Goal: Task Accomplishment & Management: Manage account settings

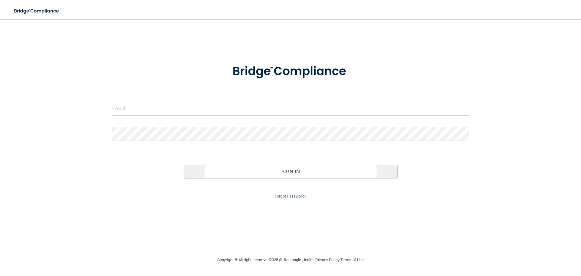
type input "[EMAIL_ADDRESS][DOMAIN_NAME]"
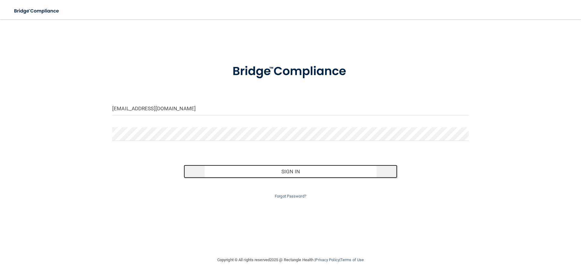
click at [293, 170] on button "Sign In" at bounding box center [291, 171] width 214 height 13
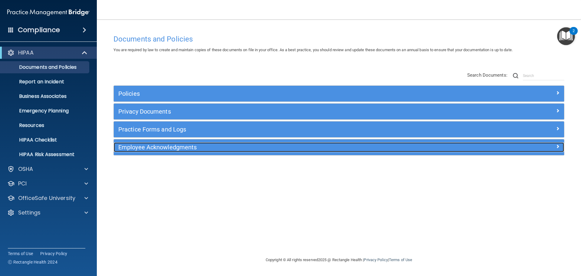
click at [558, 146] on span at bounding box center [558, 146] width 4 height 7
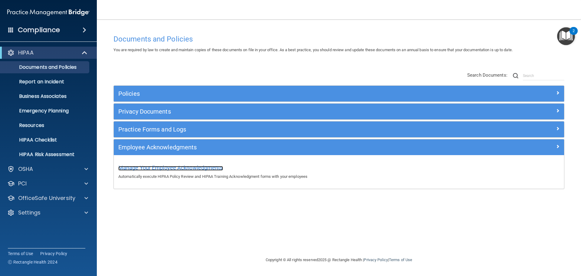
click at [207, 168] on span "Manage Your Employee Acknowledgments" at bounding box center [170, 167] width 105 height 6
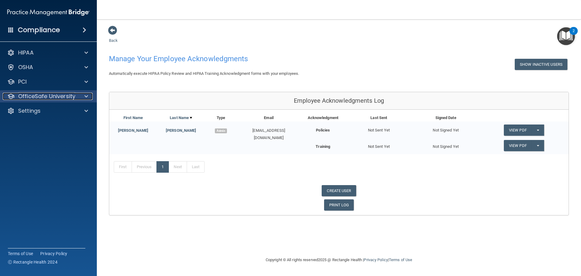
click at [59, 97] on p "OfficeSafe University" at bounding box center [46, 96] width 57 height 7
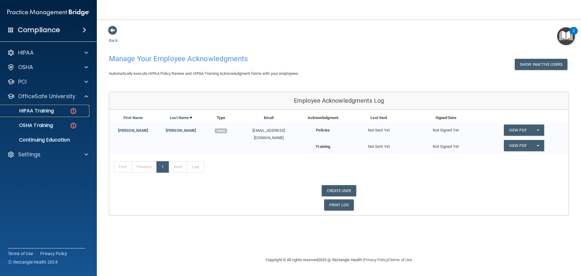
click at [75, 112] on img at bounding box center [74, 111] width 8 height 8
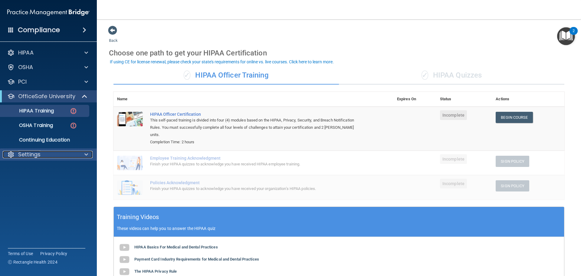
click at [35, 154] on p "Settings" at bounding box center [29, 154] width 22 height 7
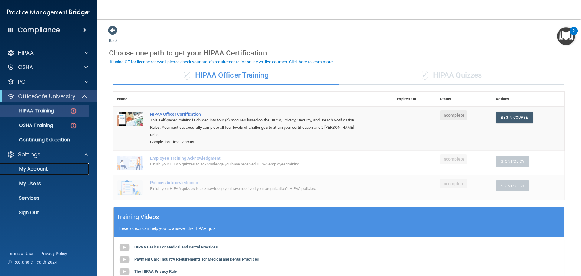
click at [45, 169] on p "My Account" at bounding box center [45, 169] width 83 height 6
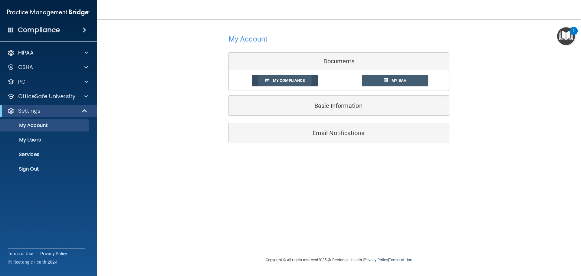
click at [300, 79] on span "My Compliance" at bounding box center [289, 80] width 32 height 5
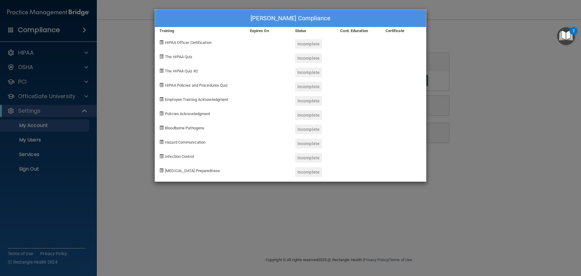
click at [478, 143] on div "Charles Sampognaro's Compliance Training Expires On Status Cont. Education Cert…" at bounding box center [290, 138] width 581 height 276
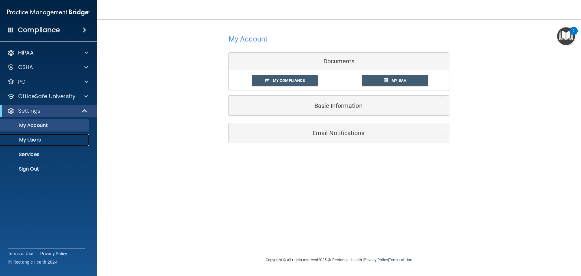
click at [29, 141] on p "My Users" at bounding box center [45, 140] width 83 height 6
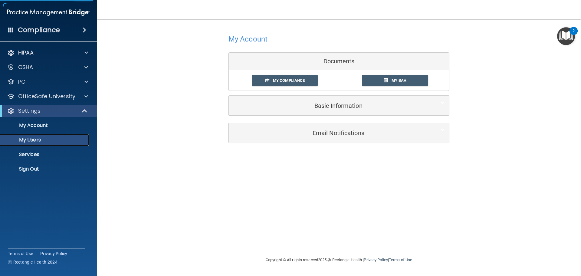
select select "20"
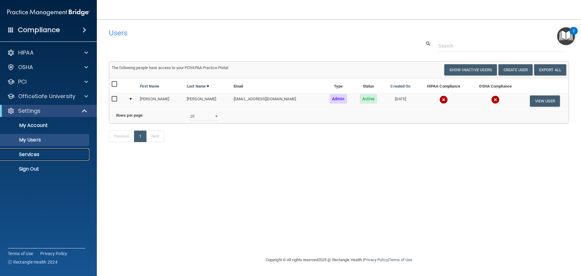
click at [30, 154] on p "Services" at bounding box center [45, 154] width 83 height 6
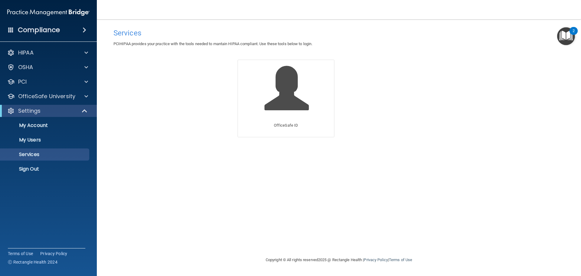
click at [84, 29] on span at bounding box center [85, 29] width 4 height 7
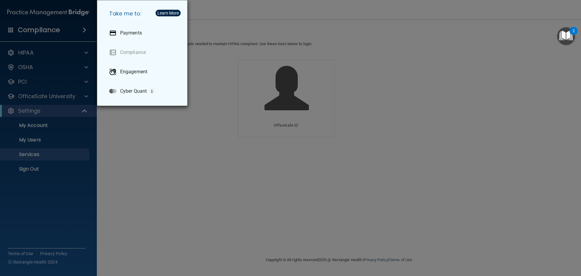
drag, startPoint x: 105, startPoint y: 135, endPoint x: 118, endPoint y: 133, distance: 13.5
click at [105, 135] on div "Take me to: Payments Compliance Engagement Cyber Quant" at bounding box center [290, 138] width 581 height 276
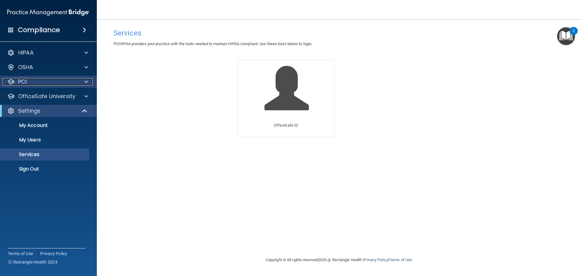
click at [34, 81] on div "PCI" at bounding box center [40, 81] width 75 height 7
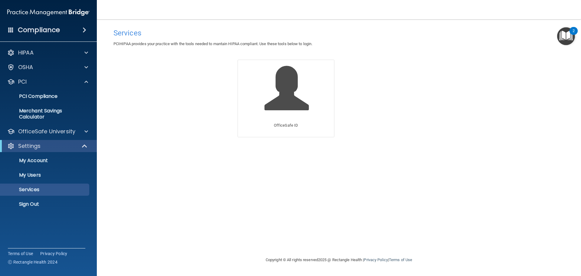
click at [83, 29] on span at bounding box center [85, 29] width 4 height 7
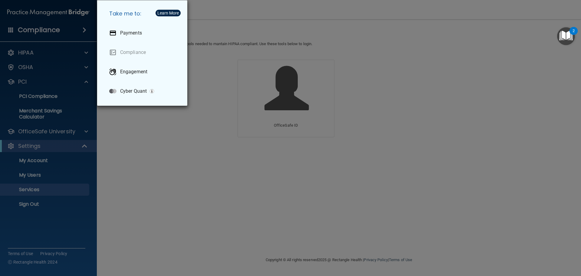
click at [84, 29] on div "Take me to: Payments Compliance Engagement Cyber Quant" at bounding box center [290, 138] width 581 height 276
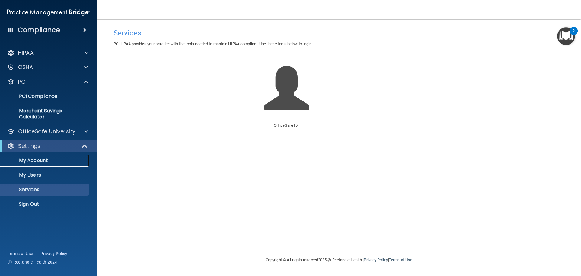
click at [46, 161] on p "My Account" at bounding box center [45, 160] width 83 height 6
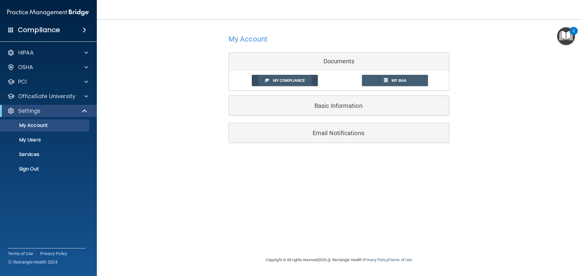
click at [295, 79] on span "My Compliance" at bounding box center [289, 80] width 32 height 5
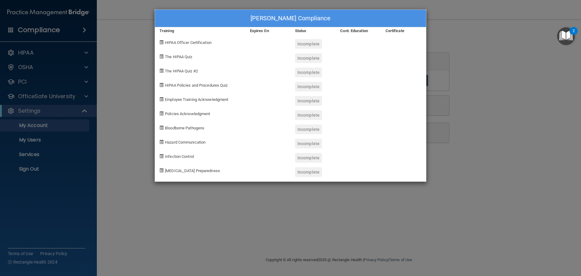
click at [449, 171] on div "Charles Sampognaro's Compliance Training Expires On Status Cont. Education Cert…" at bounding box center [290, 138] width 581 height 276
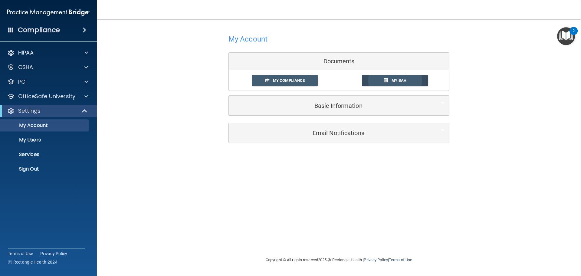
click at [401, 78] on span "My BAA" at bounding box center [399, 80] width 15 height 5
click at [37, 141] on p "My Users" at bounding box center [45, 140] width 83 height 6
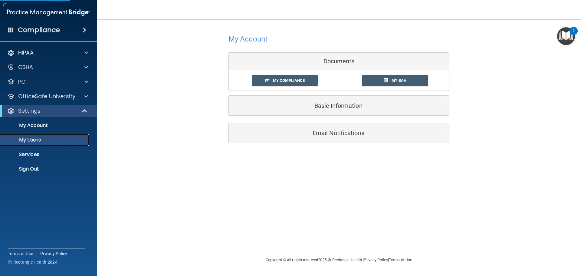
select select "20"
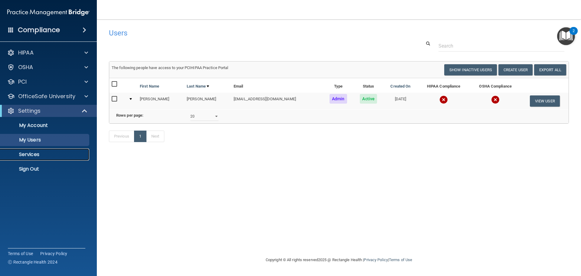
click at [40, 156] on p "Services" at bounding box center [45, 154] width 83 height 6
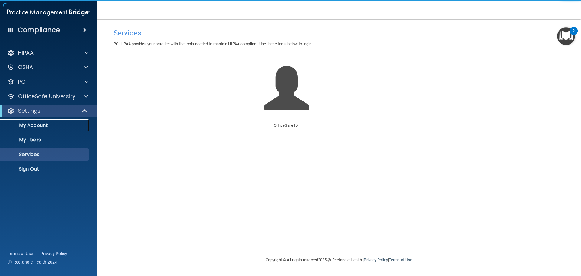
click at [42, 122] on p "My Account" at bounding box center [45, 125] width 83 height 6
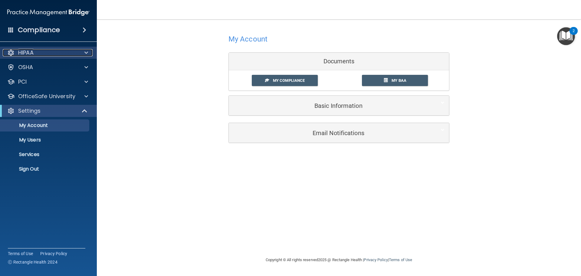
click at [33, 51] on p "HIPAA" at bounding box center [25, 52] width 15 height 7
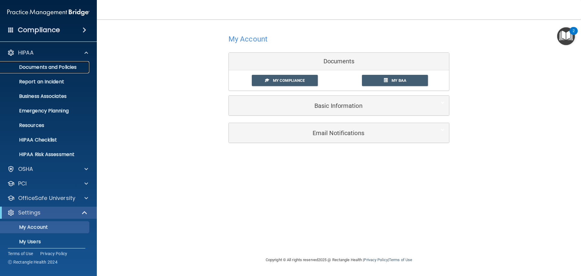
click at [36, 66] on p "Documents and Policies" at bounding box center [45, 67] width 83 height 6
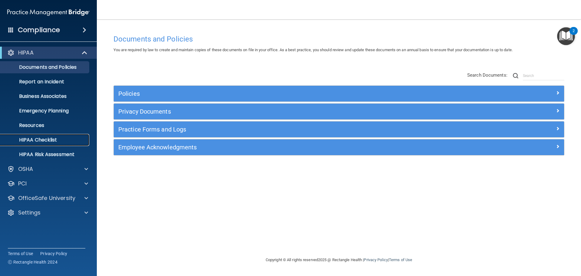
click at [54, 140] on p "HIPAA Checklist" at bounding box center [45, 140] width 83 height 6
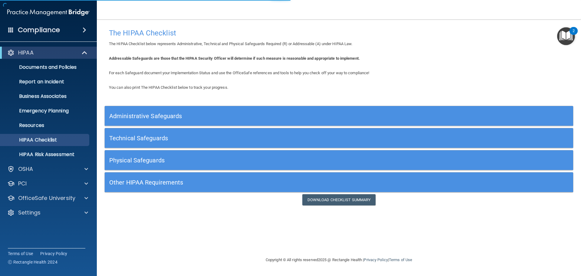
click at [139, 131] on div "Technical Safeguards" at bounding box center [280, 138] width 351 height 14
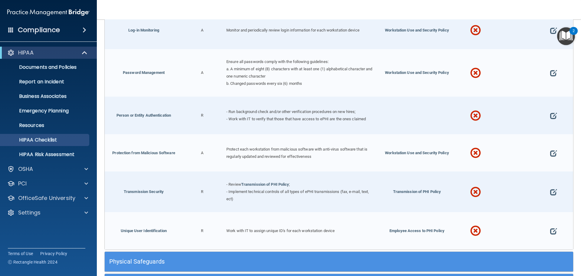
scroll to position [442, 0]
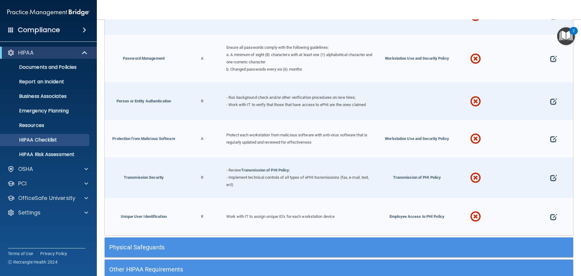
click at [158, 245] on h5 "Physical Safeguards" at bounding box center [280, 247] width 342 height 7
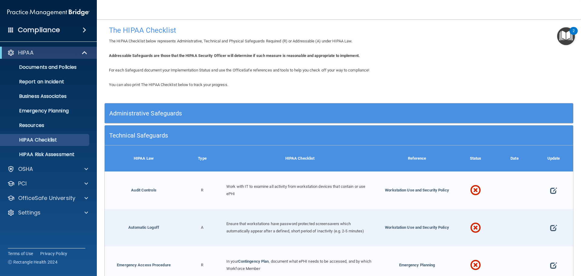
scroll to position [0, 0]
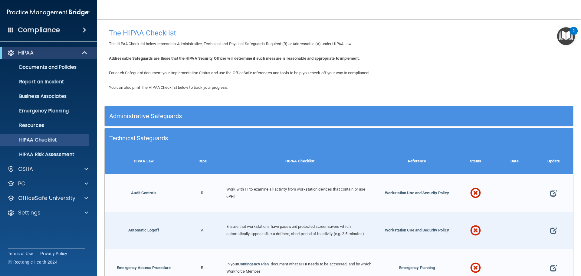
click at [567, 36] on img "Open Resource Center, 2 new notifications" at bounding box center [566, 36] width 18 height 18
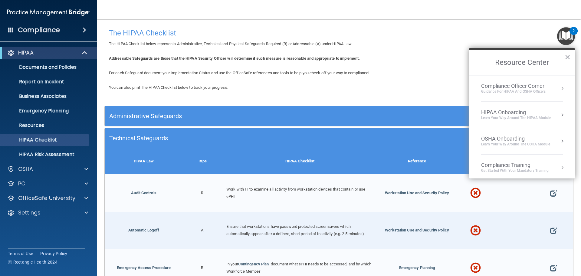
click at [559, 87] on button "Resource Center" at bounding box center [562, 88] width 6 height 6
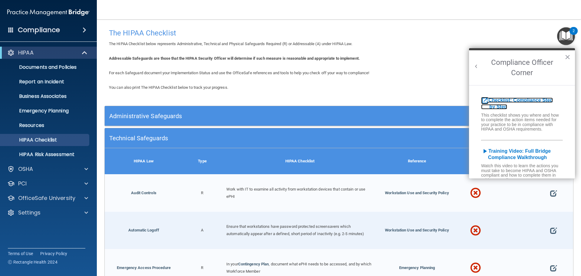
click at [503, 99] on b "Checklist: Compliance Step by Step" at bounding box center [517, 103] width 72 height 12
click at [568, 57] on button "×" at bounding box center [568, 57] width 6 height 10
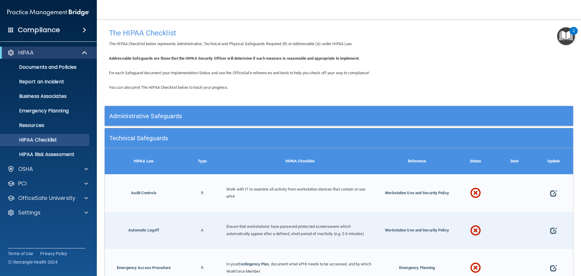
click at [574, 31] on div "2" at bounding box center [574, 35] width 2 height 8
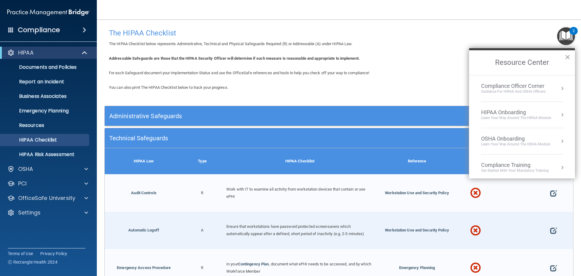
click at [559, 113] on button "Resource Center" at bounding box center [562, 115] width 6 height 6
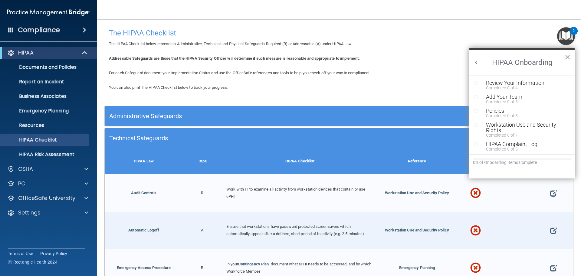
click at [566, 57] on button "×" at bounding box center [568, 57] width 6 height 10
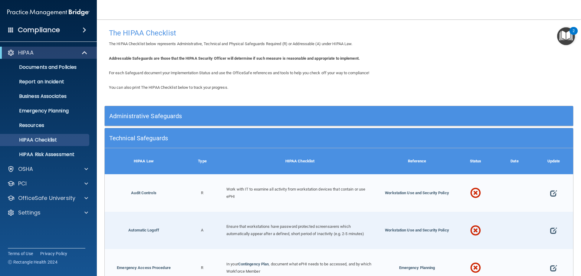
click at [564, 36] on img "Open Resource Center, 2 new notifications" at bounding box center [566, 36] width 18 height 18
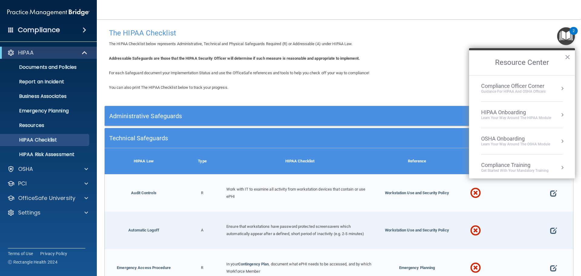
click at [538, 118] on div "Learn Your Way around the HIPAA module" at bounding box center [516, 117] width 70 height 5
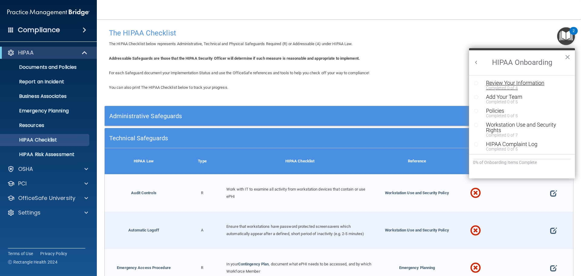
click at [528, 82] on div "Review Your Information" at bounding box center [524, 82] width 77 height 5
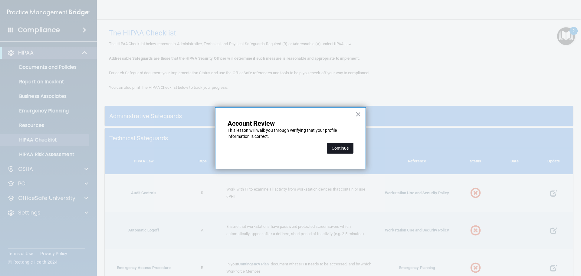
click at [341, 149] on button "Continue" at bounding box center [340, 148] width 27 height 11
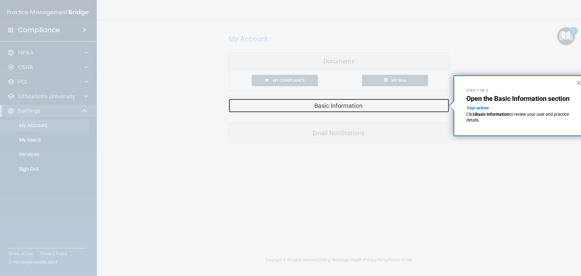
click at [373, 107] on h5 "Basic Information" at bounding box center [329, 105] width 193 height 7
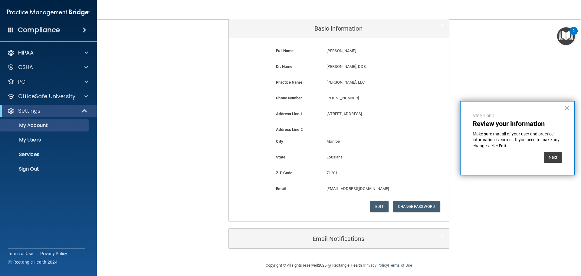
scroll to position [81, 0]
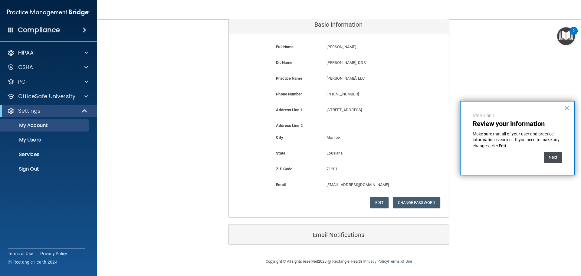
click at [550, 156] on button "Next" at bounding box center [553, 157] width 18 height 11
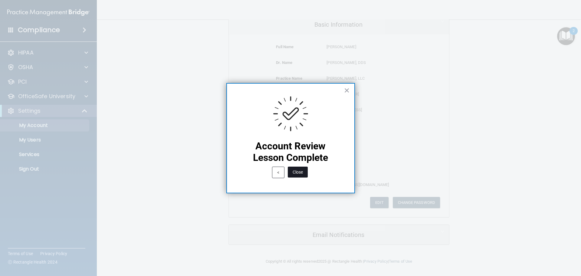
click at [295, 171] on button "Close" at bounding box center [298, 171] width 20 height 11
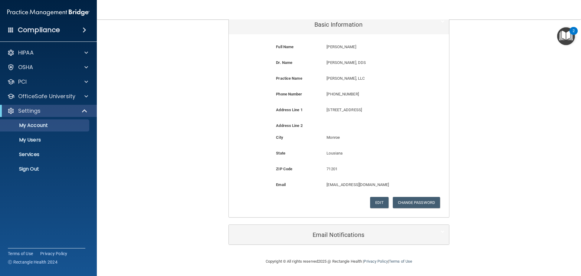
click at [567, 37] on img "Open Resource Center, 2 new notifications" at bounding box center [566, 36] width 18 height 18
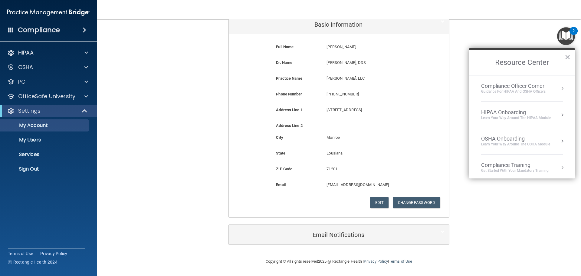
click at [550, 89] on div "Compliance Officer Corner Guidance for HIPAA and OSHA Officers" at bounding box center [522, 89] width 82 height 12
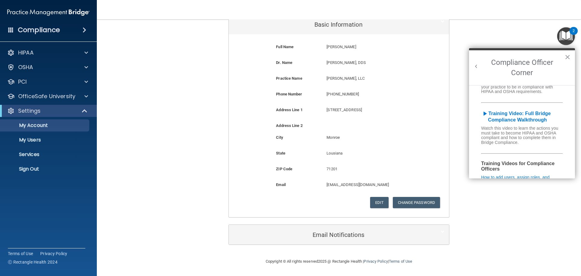
scroll to position [0, 0]
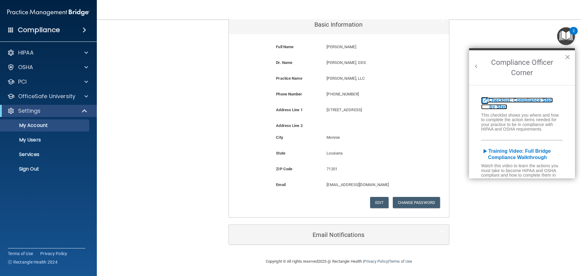
click at [493, 106] on b "Checklist: Compliance Step by Step" at bounding box center [517, 103] width 72 height 12
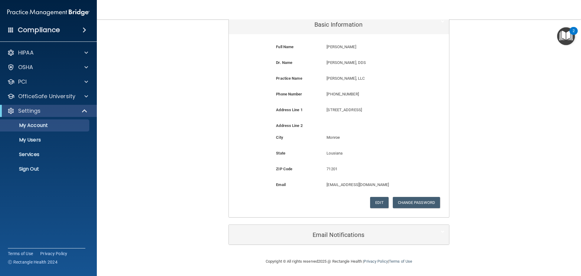
click at [567, 36] on img "Open Resource Center, 2 new notifications" at bounding box center [566, 36] width 18 height 18
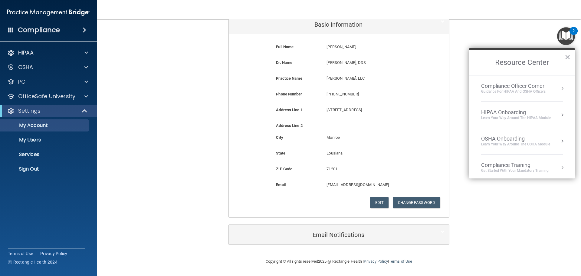
click at [505, 94] on li "Compliance Officer Corner Guidance for HIPAA and OSHA Officers" at bounding box center [522, 88] width 82 height 26
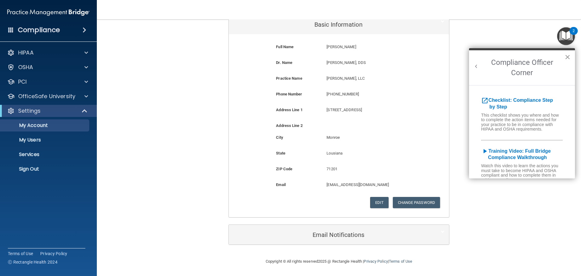
click at [567, 55] on button "×" at bounding box center [568, 57] width 6 height 10
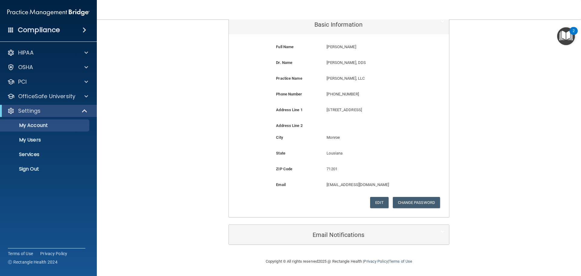
click at [562, 35] on img "Open Resource Center, 2 new notifications" at bounding box center [566, 36] width 18 height 18
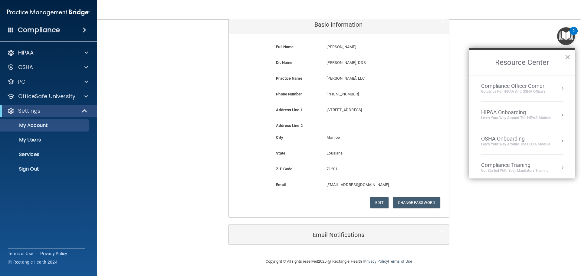
click at [526, 88] on div "Compliance Officer Corner" at bounding box center [513, 86] width 64 height 7
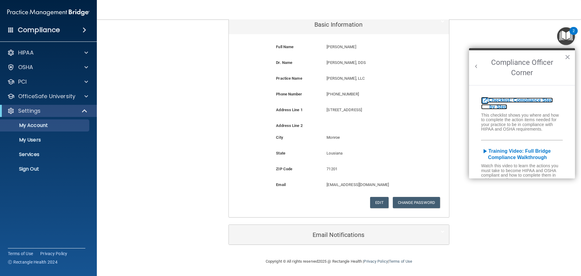
click at [503, 100] on b "Checklist: Compliance Step by Step" at bounding box center [517, 103] width 72 height 12
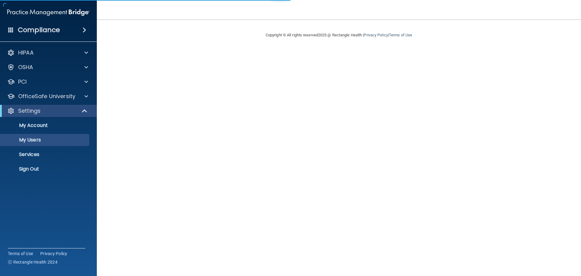
select select "20"
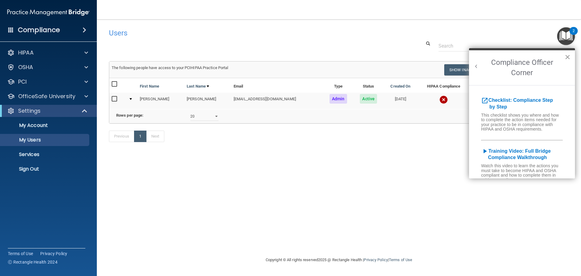
click at [567, 57] on button "×" at bounding box center [568, 57] width 6 height 10
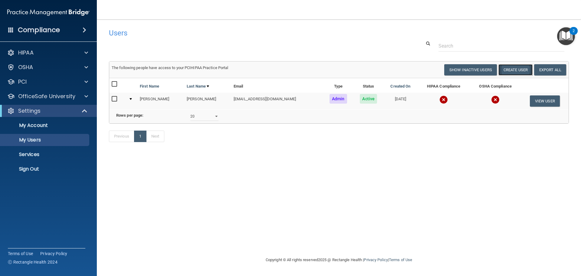
click at [518, 70] on button "Create User" at bounding box center [515, 69] width 34 height 11
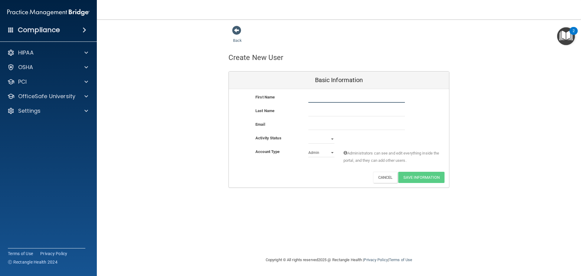
click at [328, 97] on input "text" at bounding box center [356, 98] width 97 height 9
type input "[PERSON_NAME]"
click at [317, 111] on input "text" at bounding box center [356, 111] width 97 height 9
type input "[PERSON_NAME]"
click at [332, 138] on select "Active Inactive" at bounding box center [321, 138] width 26 height 9
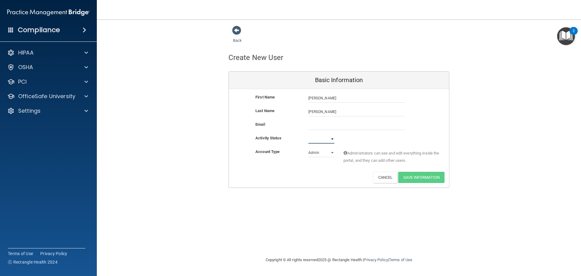
select select "active"
click at [308, 134] on select "Active Inactive" at bounding box center [321, 138] width 26 height 9
click at [333, 152] on select "Admin Member" at bounding box center [321, 152] width 26 height 9
select select "practice_member"
click at [308, 148] on select "Admin Member" at bounding box center [321, 152] width 26 height 9
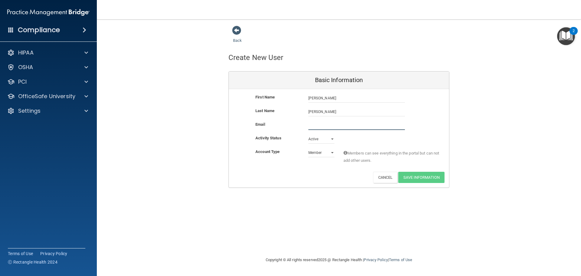
click at [324, 129] on input "email" at bounding box center [356, 125] width 97 height 9
type input "[EMAIL_ADDRESS][DOMAIN_NAME]"
click at [419, 177] on button "Save Information" at bounding box center [421, 178] width 46 height 11
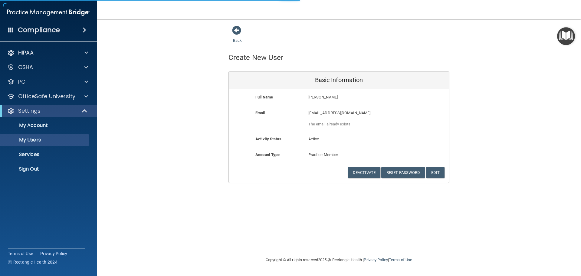
select select "20"
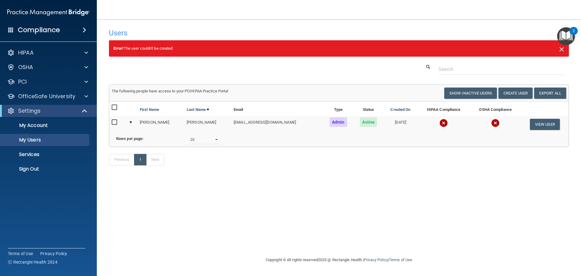
click at [561, 49] on span "×" at bounding box center [561, 48] width 5 height 12
select select "20"
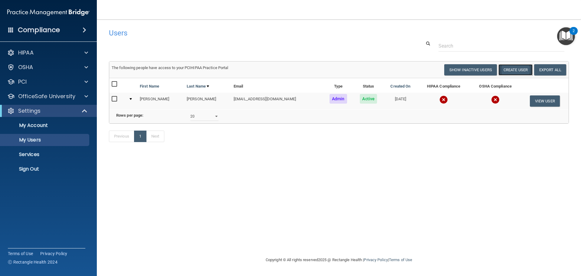
click at [515, 69] on button "Create User" at bounding box center [515, 69] width 34 height 11
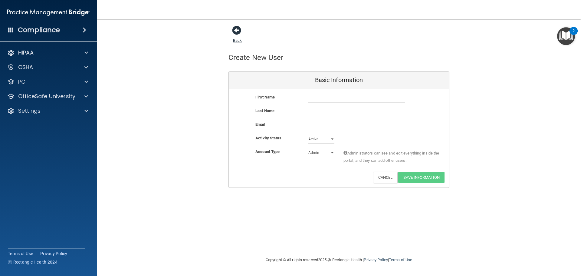
click at [237, 31] on span at bounding box center [236, 30] width 9 height 9
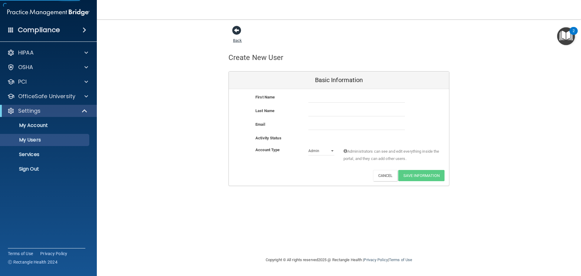
select select "20"
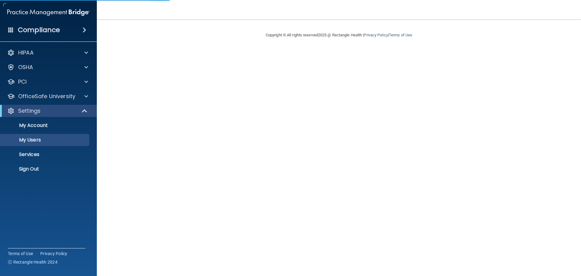
select select "20"
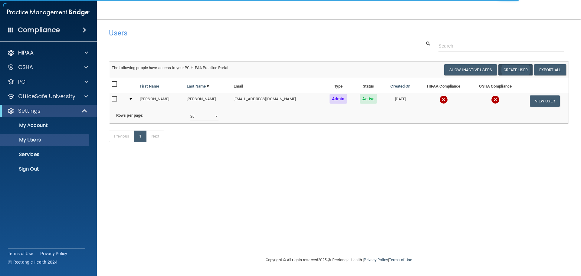
click at [514, 67] on body "Compliance HIPAA Documents and Policies Report an Incident Business Associates …" at bounding box center [290, 138] width 581 height 276
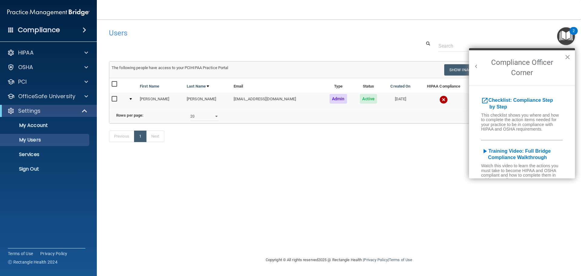
click at [564, 57] on h2 "Compliance Officer Corner" at bounding box center [522, 67] width 106 height 35
click at [567, 56] on button "×" at bounding box center [568, 57] width 6 height 10
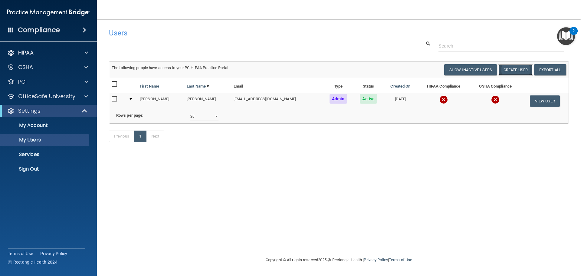
click at [514, 71] on button "Create User" at bounding box center [515, 69] width 34 height 11
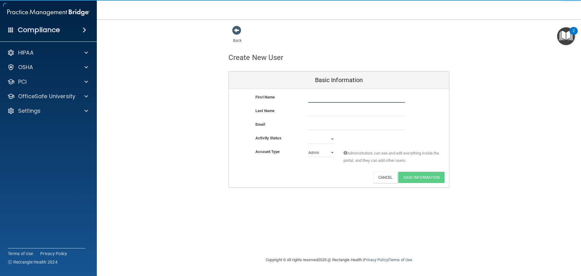
click at [332, 99] on input "text" at bounding box center [356, 98] width 97 height 9
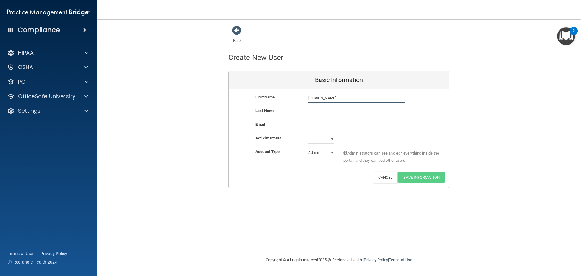
type input "[PERSON_NAME]"
click at [325, 108] on input "text" at bounding box center [356, 111] width 97 height 9
type input "[PERSON_NAME]"
click at [333, 139] on select "Active Inactive" at bounding box center [321, 138] width 26 height 9
select select "active"
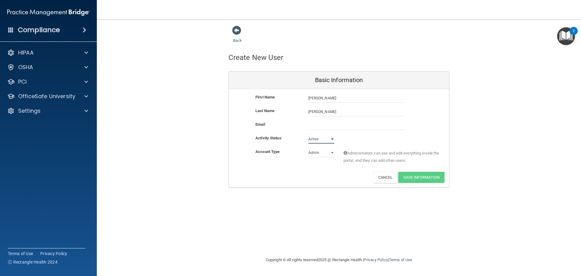
click at [308, 134] on select "Active Inactive" at bounding box center [321, 138] width 26 height 9
click at [332, 152] on select "Admin Member" at bounding box center [321, 152] width 26 height 9
select select "practice_member"
click at [308, 148] on select "Admin Member" at bounding box center [321, 152] width 26 height 9
click at [318, 126] on input "email" at bounding box center [356, 125] width 97 height 9
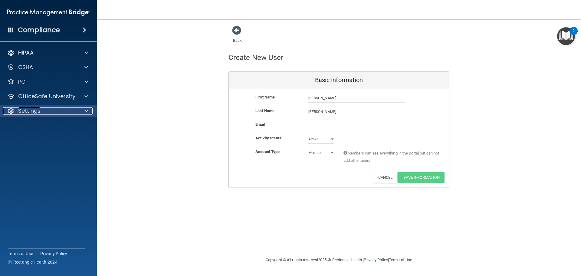
click at [87, 111] on span at bounding box center [86, 110] width 4 height 7
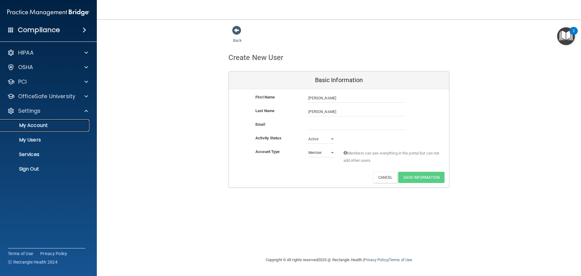
click at [64, 125] on p "My Account" at bounding box center [45, 125] width 83 height 6
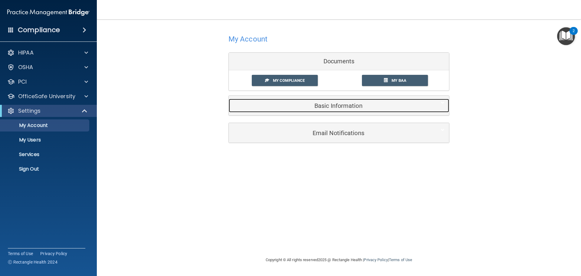
click at [325, 107] on h5 "Basic Information" at bounding box center [329, 105] width 193 height 7
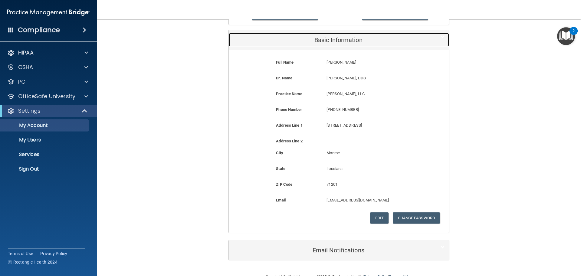
scroll to position [81, 0]
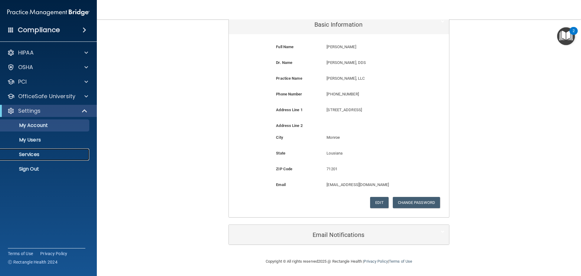
click at [38, 154] on p "Services" at bounding box center [45, 154] width 83 height 6
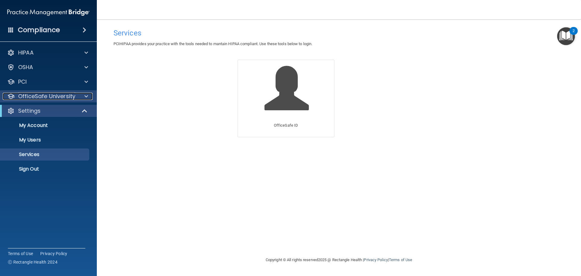
click at [31, 95] on p "OfficeSafe University" at bounding box center [46, 96] width 57 height 7
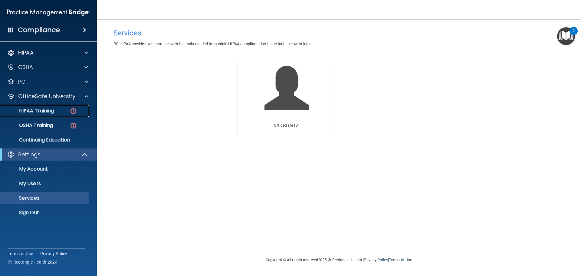
click at [76, 110] on img at bounding box center [74, 111] width 8 height 8
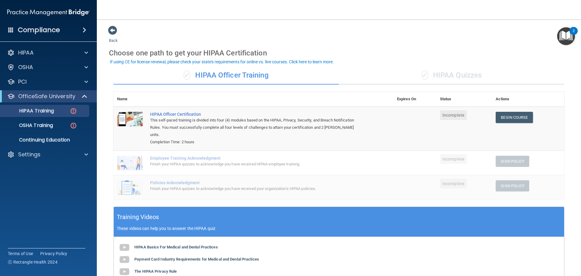
click at [83, 30] on span at bounding box center [85, 29] width 4 height 7
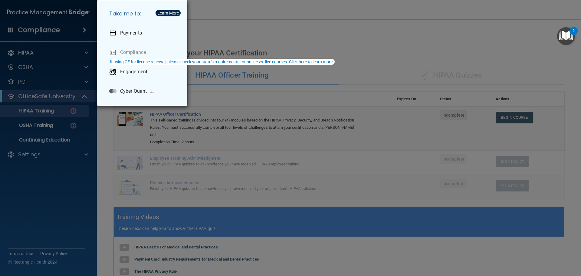
click at [232, 13] on div "Take me to: Payments Compliance Engagement Cyber Quant" at bounding box center [290, 138] width 581 height 276
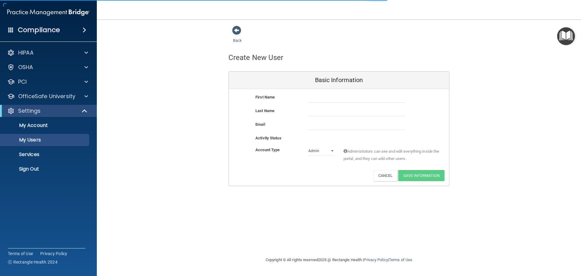
select select "20"
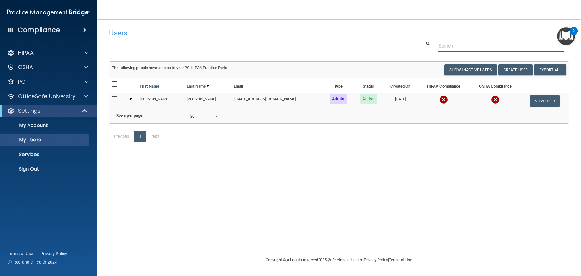
drag, startPoint x: 18, startPoint y: 1, endPoint x: 165, endPoint y: 47, distance: 153.6
click at [165, 47] on div at bounding box center [338, 45] width 469 height 11
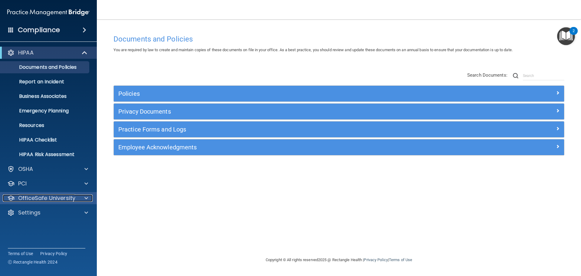
click at [57, 198] on p "OfficeSafe University" at bounding box center [46, 197] width 57 height 7
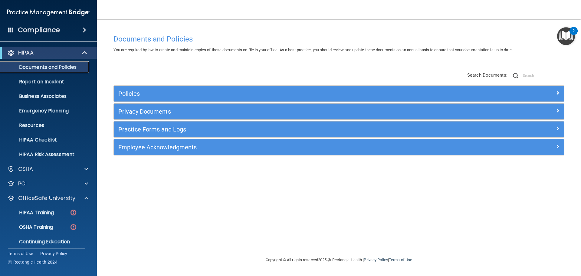
click at [43, 69] on p "Documents and Policies" at bounding box center [45, 67] width 83 height 6
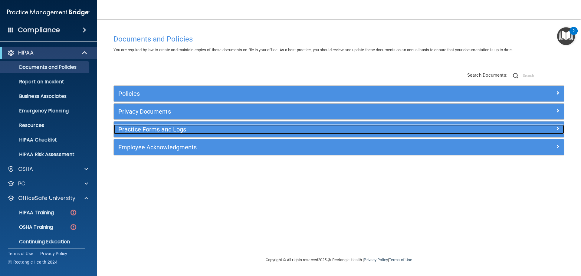
click at [164, 132] on h5 "Practice Forms and Logs" at bounding box center [282, 129] width 329 height 7
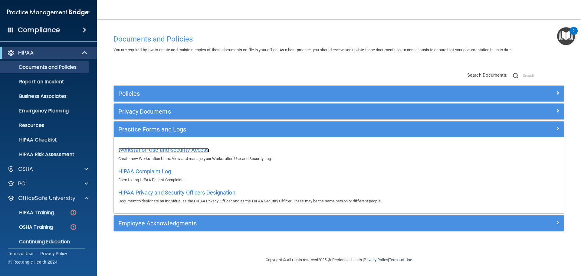
click at [165, 150] on span "Workstation Use and Security Access" at bounding box center [163, 149] width 91 height 6
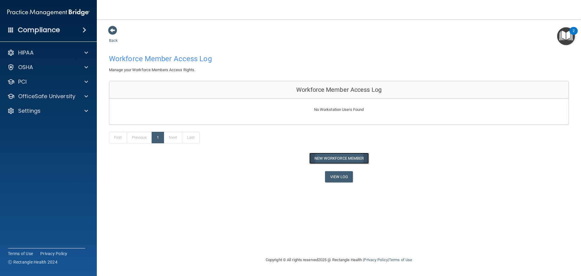
click at [333, 158] on button "New Workforce Member" at bounding box center [339, 158] width 60 height 11
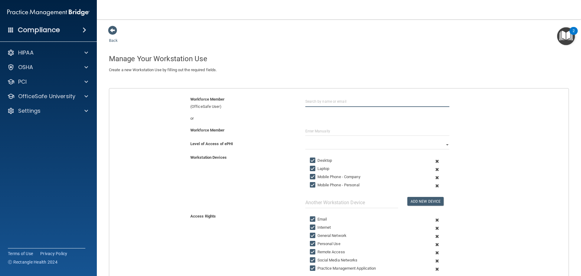
click at [313, 102] on input "text" at bounding box center [377, 101] width 144 height 11
click at [307, 100] on input "SArah" at bounding box center [377, 101] width 144 height 11
click at [320, 101] on input "[PERSON_NAME]" at bounding box center [377, 101] width 144 height 11
type input "[PERSON_NAME]"
click at [444, 144] on select "Full Limited None" at bounding box center [377, 144] width 144 height 9
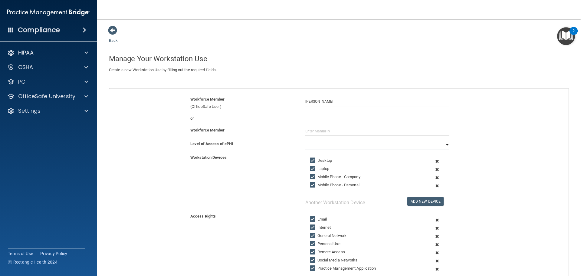
select select "1"
click at [305, 140] on select "Full Limited None" at bounding box center [377, 144] width 144 height 9
click at [311, 183] on input "Mobile Phone - Personal" at bounding box center [313, 185] width 7 height 5
checkbox input "false"
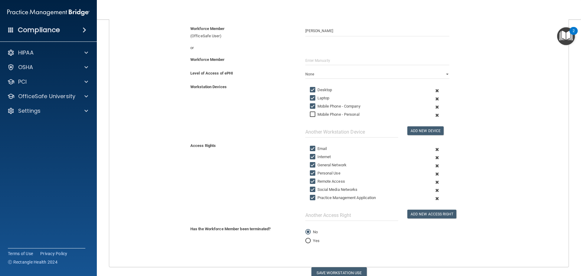
scroll to position [73, 0]
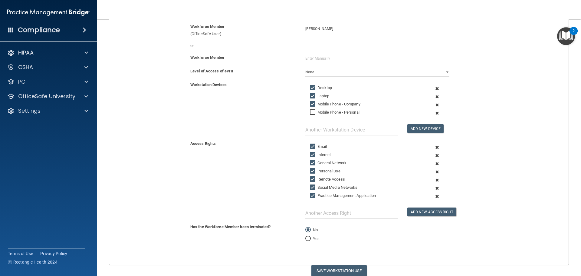
click at [310, 185] on input "Social Media Networks" at bounding box center [313, 187] width 7 height 5
checkbox input "false"
click at [311, 179] on input "Remote Access" at bounding box center [313, 179] width 7 height 5
checkbox input "false"
click at [310, 169] on input "Personal Use" at bounding box center [313, 171] width 7 height 5
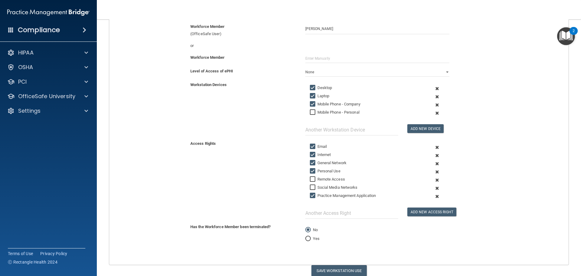
checkbox input "false"
click at [311, 96] on input "Laptop" at bounding box center [313, 96] width 7 height 5
checkbox input "false"
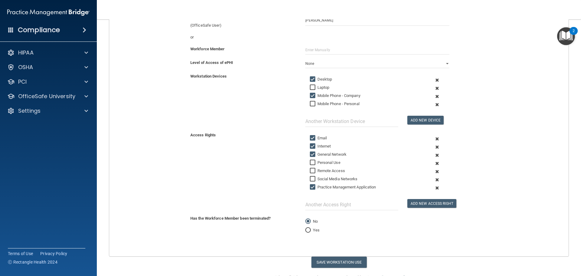
scroll to position [83, 0]
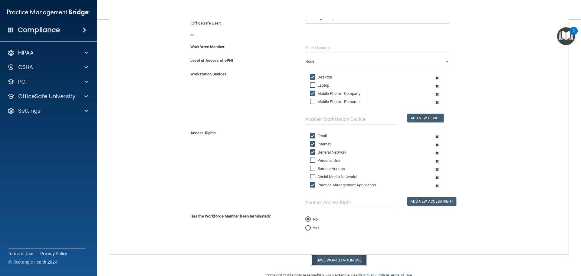
click at [338, 260] on button "Save Workstation Use" at bounding box center [338, 259] width 55 height 11
select select "? string:Limited ?"
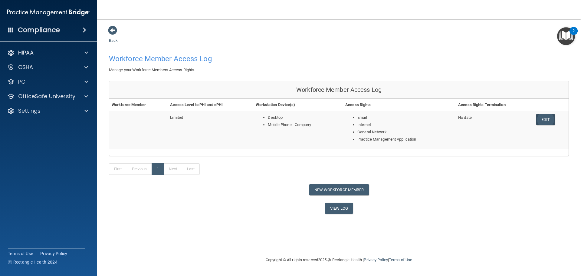
click at [547, 118] on link "Edit" at bounding box center [545, 119] width 18 height 11
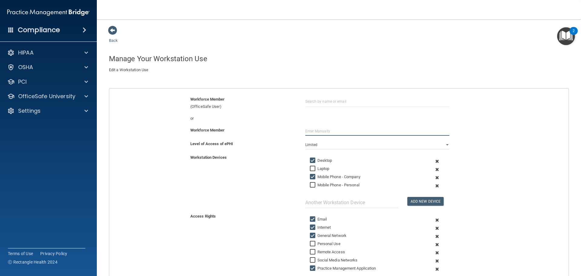
click at [326, 130] on input "text" at bounding box center [377, 131] width 144 height 9
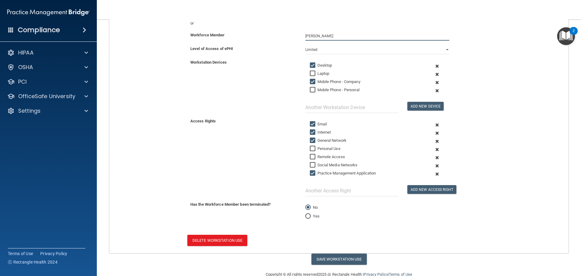
scroll to position [98, 0]
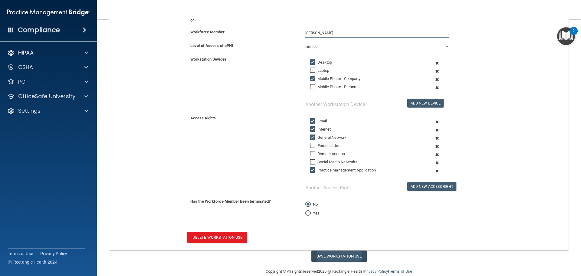
type input "[PERSON_NAME]"
click at [347, 254] on button "Save Workstation Use" at bounding box center [338, 255] width 55 height 11
select select "? string:Limited ?"
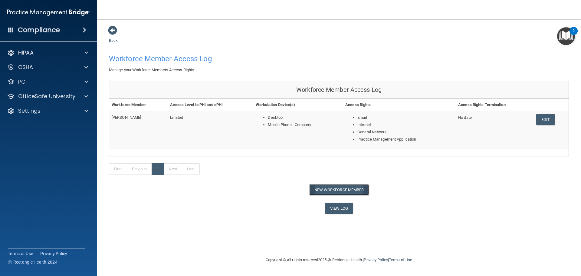
click at [351, 191] on button "New Workforce Member" at bounding box center [339, 189] width 60 height 11
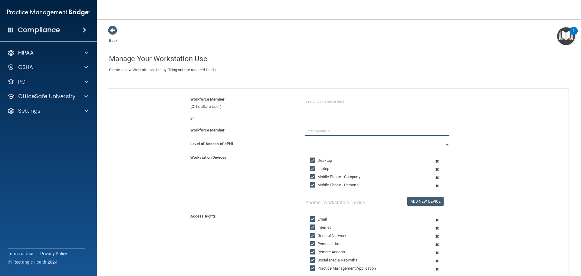
click at [331, 131] on input "text" at bounding box center [377, 131] width 144 height 9
type input "Alicia"
click at [312, 168] on input "Laptop" at bounding box center [313, 168] width 7 height 5
checkbox input "false"
click at [312, 184] on input "Mobile Phone - Personal" at bounding box center [313, 185] width 7 height 5
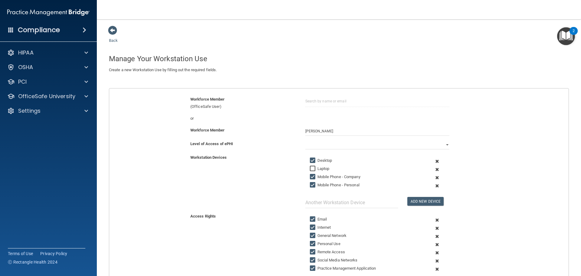
checkbox input "false"
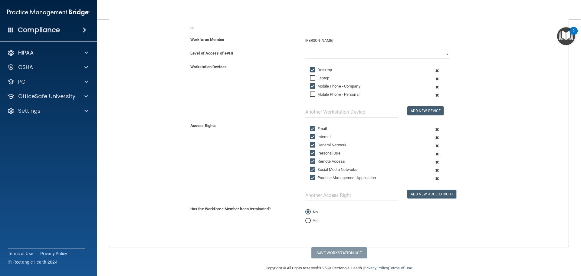
scroll to position [91, 0]
click at [310, 153] on input "Personal Use" at bounding box center [313, 152] width 7 height 5
checkbox input "false"
click at [312, 160] on input "Remote Access" at bounding box center [313, 160] width 7 height 5
checkbox input "false"
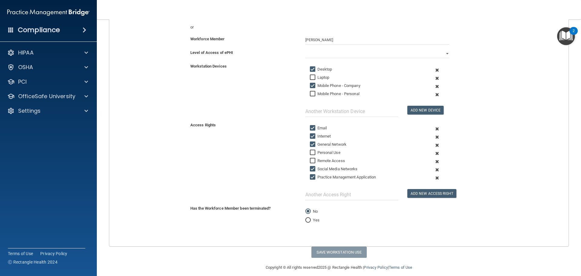
click at [311, 170] on input "Social Media Networks" at bounding box center [313, 168] width 7 height 5
checkbox input "false"
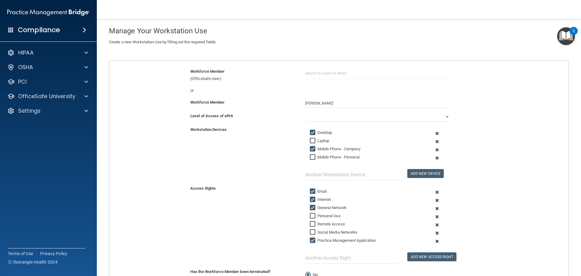
scroll to position [28, 0]
click at [324, 105] on input "Alicia" at bounding box center [377, 103] width 144 height 9
type input "Alicia"
click at [442, 117] on select "Full Limited None" at bounding box center [377, 117] width 144 height 9
select select "1"
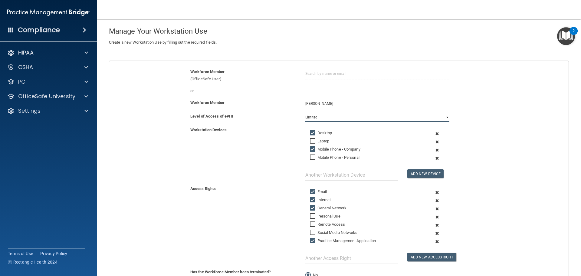
click at [305, 113] on select "Full Limited None" at bounding box center [377, 117] width 144 height 9
click at [444, 117] on select "Full Limited None" at bounding box center [377, 117] width 144 height 9
click at [305, 113] on select "Full Limited None" at bounding box center [377, 117] width 144 height 9
click at [319, 101] on input "Alicia" at bounding box center [377, 103] width 144 height 9
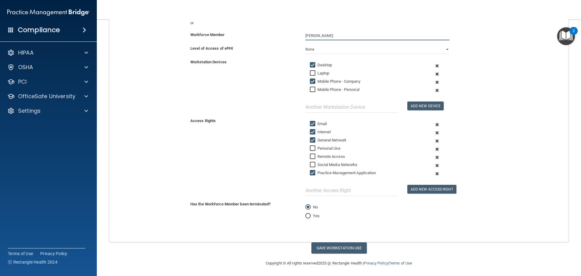
scroll to position [97, 0]
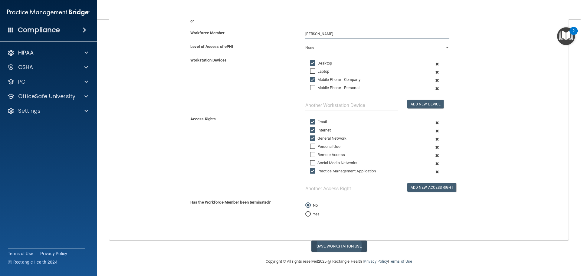
type input "Alicia Carpenter"
click at [343, 245] on button "Save Workstation Use" at bounding box center [338, 245] width 55 height 11
select select "? string:Limited ?"
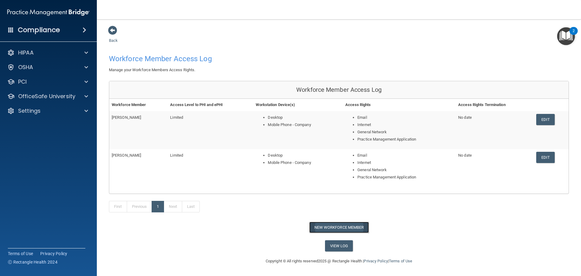
click at [344, 226] on button "New Workforce Member" at bounding box center [339, 227] width 60 height 11
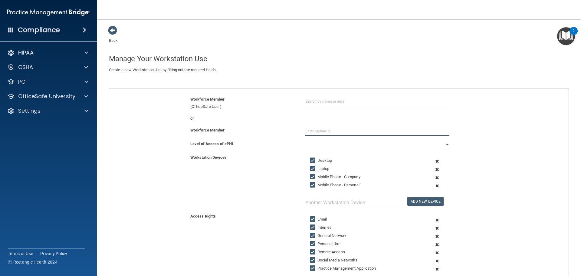
click at [314, 131] on input "text" at bounding box center [377, 131] width 144 height 9
type input "[PERSON_NAME]"
click at [310, 178] on input "Mobile Phone - Company" at bounding box center [313, 176] width 7 height 5
click at [310, 177] on input "Mobile Phone - Company" at bounding box center [313, 176] width 7 height 5
checkbox input "true"
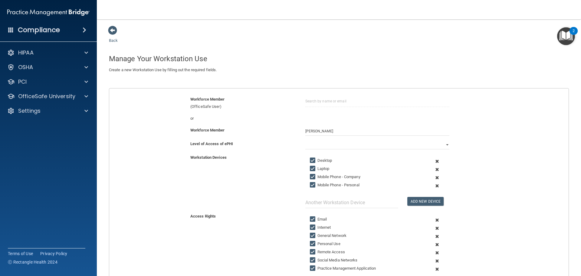
click at [310, 168] on input "Laptop" at bounding box center [313, 168] width 7 height 5
checkbox input "false"
click at [311, 185] on input "Mobile Phone - Personal" at bounding box center [313, 185] width 7 height 5
checkbox input "false"
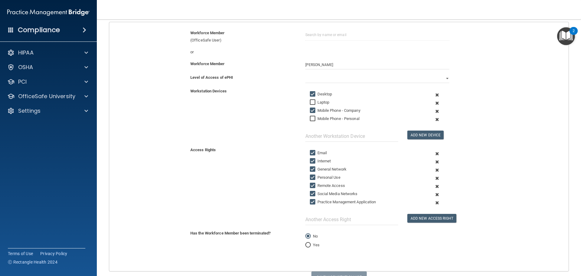
scroll to position [97, 0]
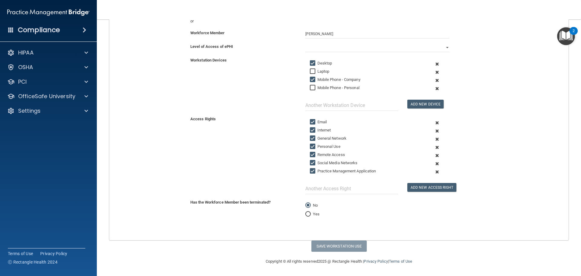
click at [312, 147] on input "Personal Use" at bounding box center [313, 146] width 7 height 5
checkbox input "false"
click at [312, 154] on input "Remote Access" at bounding box center [313, 154] width 7 height 5
checkbox input "false"
click at [311, 162] on input "Social Media Networks" at bounding box center [313, 162] width 7 height 5
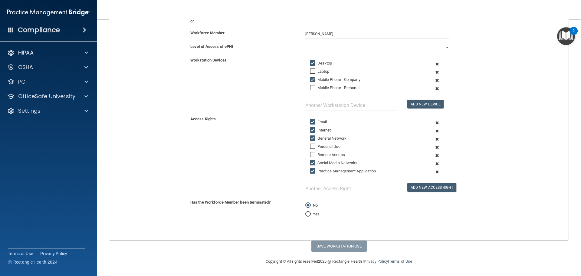
checkbox input "false"
click at [443, 47] on select "Full Limited None" at bounding box center [377, 47] width 144 height 9
click at [305, 43] on select "Full Limited None" at bounding box center [377, 47] width 144 height 9
click at [338, 245] on button "Save Workstation Use" at bounding box center [338, 245] width 55 height 11
select select "? string:Limited ?"
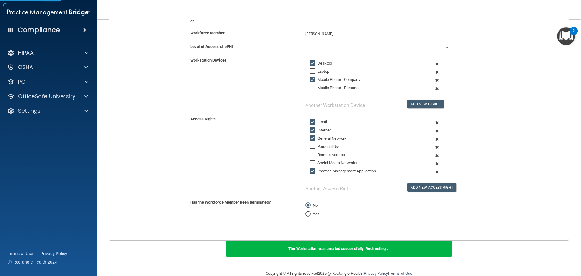
scroll to position [25, 0]
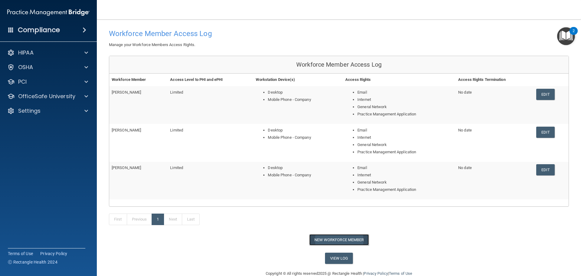
click at [338, 242] on button "New Workforce Member" at bounding box center [339, 239] width 60 height 11
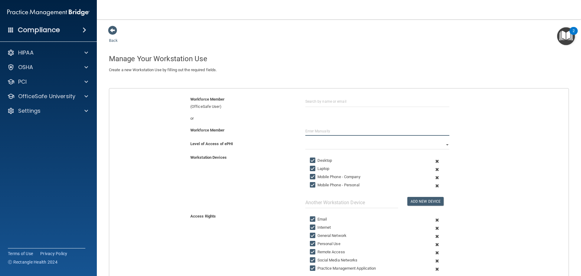
click at [331, 130] on input "text" at bounding box center [377, 131] width 144 height 9
type input "Bailey Reic"
click at [443, 144] on select "Full Limited None" at bounding box center [377, 144] width 144 height 9
select select "1"
click at [305, 140] on select "Full Limited None" at bounding box center [377, 144] width 144 height 9
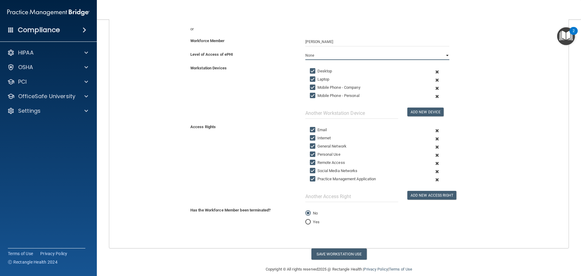
scroll to position [97, 0]
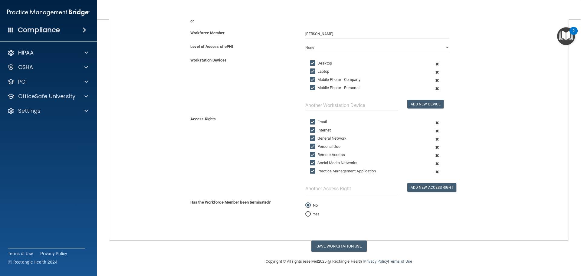
click at [312, 72] on input "Laptop" at bounding box center [313, 71] width 7 height 5
checkbox input "false"
click at [307, 89] on div "Mobile Phone - Personal" at bounding box center [365, 87] width 120 height 7
click at [311, 87] on input "Mobile Phone - Personal" at bounding box center [313, 87] width 7 height 5
checkbox input "false"
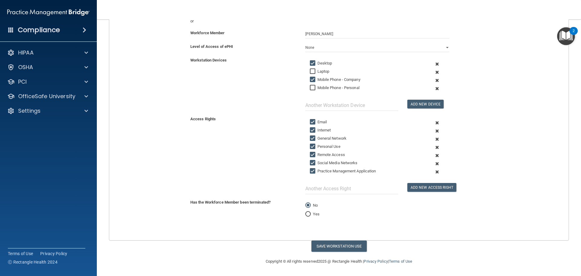
click at [311, 146] on input "Personal Use" at bounding box center [313, 146] width 7 height 5
checkbox input "false"
click at [310, 154] on input "Remote Access" at bounding box center [313, 154] width 7 height 5
checkbox input "false"
click at [310, 162] on input "Social Media Networks" at bounding box center [313, 162] width 7 height 5
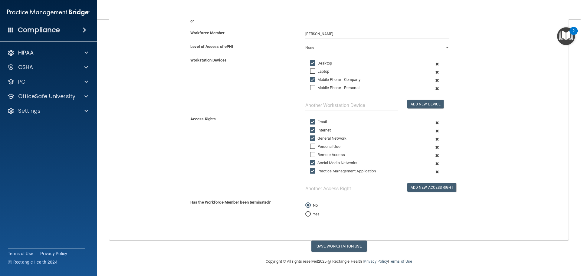
checkbox input "false"
click at [323, 33] on input "Bailey Reic" at bounding box center [377, 33] width 144 height 9
type input "Bailey Reid"
click at [311, 130] on input "Internet" at bounding box center [313, 130] width 7 height 5
checkbox input "false"
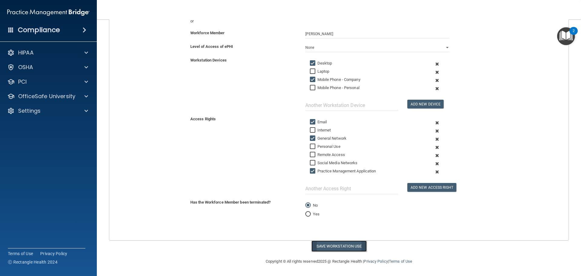
click at [340, 246] on button "Save Workstation Use" at bounding box center [338, 245] width 55 height 11
select select "? string:Limited ?"
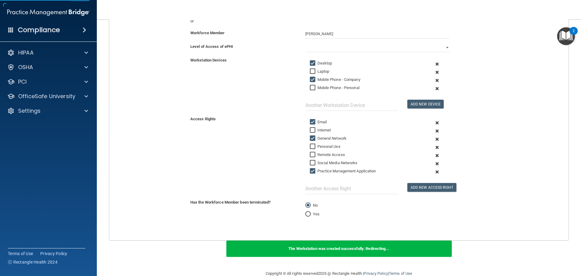
scroll to position [56, 0]
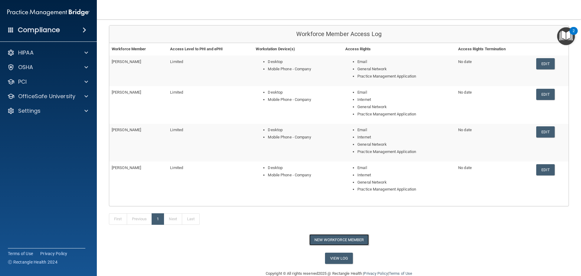
drag, startPoint x: 349, startPoint y: 240, endPoint x: 357, endPoint y: 242, distance: 8.7
click at [349, 242] on button "New Workforce Member" at bounding box center [339, 239] width 60 height 11
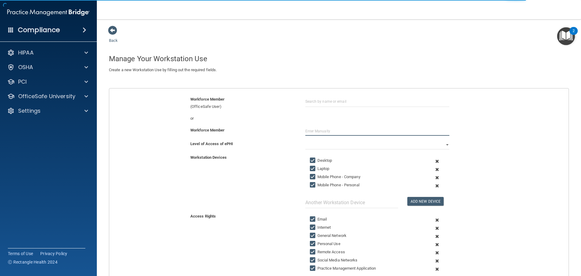
click at [326, 133] on input "text" at bounding box center [377, 131] width 144 height 9
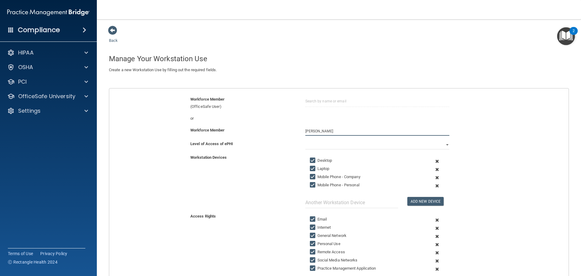
click at [407, 197] on button "Add New Device" at bounding box center [425, 201] width 36 height 9
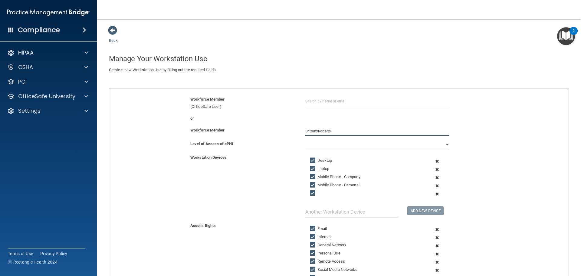
click at [315, 132] on input "BrittanyRoberts" at bounding box center [377, 131] width 144 height 9
type input "Brittany Roberts"
click at [444, 146] on select "Full Limited None" at bounding box center [377, 144] width 144 height 9
select select "1"
click at [305, 140] on select "Full Limited None" at bounding box center [377, 144] width 144 height 9
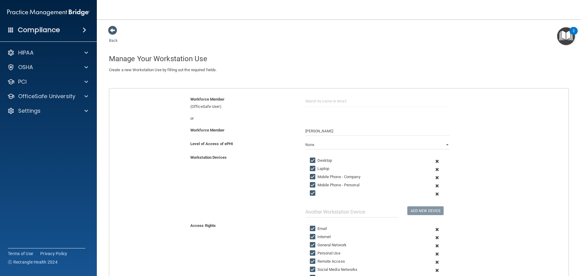
click at [311, 168] on input "Laptop" at bounding box center [313, 168] width 7 height 5
checkbox input "false"
click at [310, 185] on input "Mobile Phone - Personal" at bounding box center [313, 185] width 7 height 5
checkbox input "false"
click at [311, 192] on input "checkbox" at bounding box center [313, 193] width 7 height 5
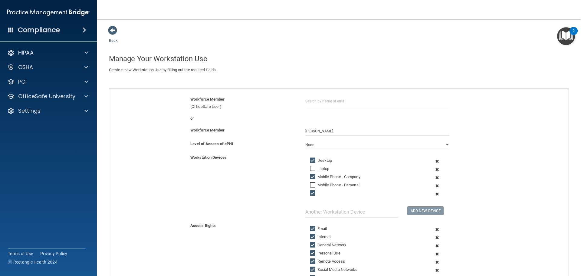
checkbox input "false"
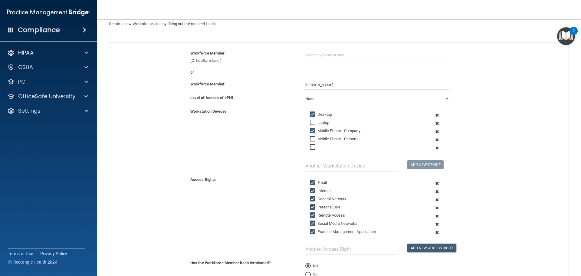
scroll to position [107, 0]
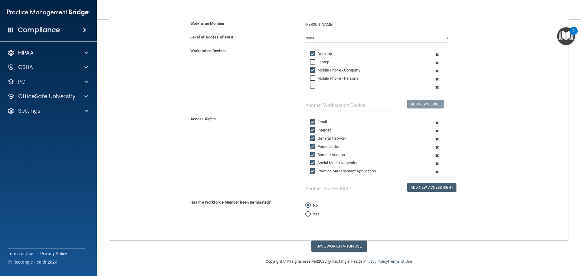
click at [311, 146] on input "Personal Use" at bounding box center [313, 146] width 7 height 5
checkbox input "false"
click at [311, 155] on input "Remote Access" at bounding box center [313, 154] width 7 height 5
checkbox input "false"
click at [311, 162] on input "Social Media Networks" at bounding box center [313, 162] width 7 height 5
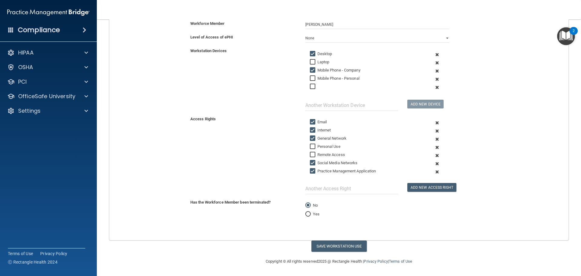
checkbox input "false"
click at [353, 246] on button "Save Workstation Use" at bounding box center [338, 245] width 55 height 11
select select "? string:Limited ?"
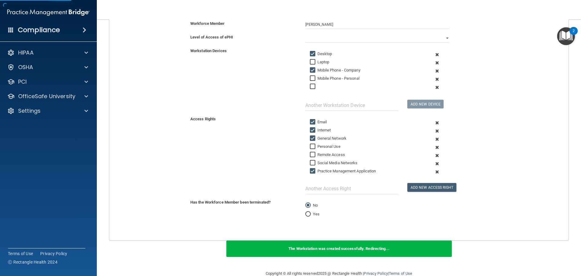
scroll to position [93, 0]
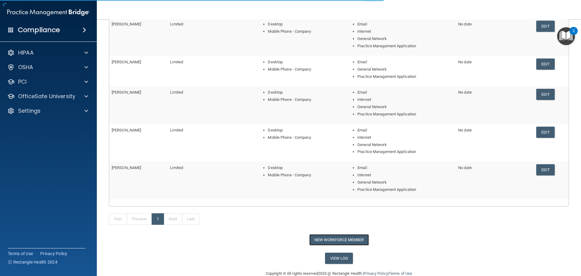
click at [340, 240] on button "New Workforce Member" at bounding box center [339, 239] width 60 height 11
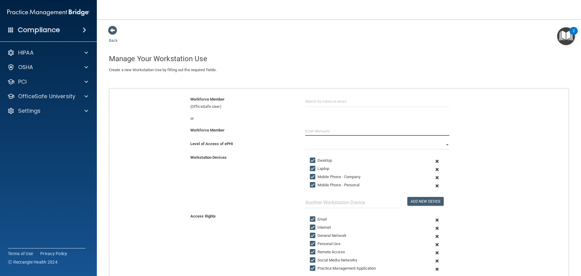
click at [328, 134] on input "text" at bounding box center [377, 131] width 144 height 9
type input "W"
type input "Aynsley Saucier"
click at [311, 168] on input "Laptop" at bounding box center [313, 168] width 7 height 5
checkbox input "false"
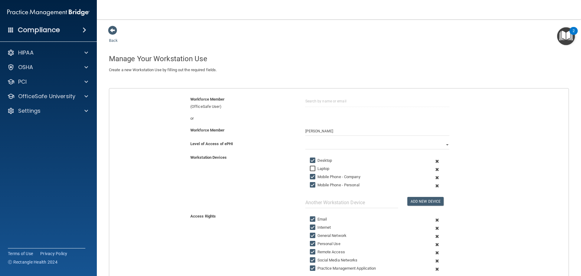
click at [310, 184] on input "Mobile Phone - Personal" at bounding box center [313, 185] width 7 height 5
checkbox input "false"
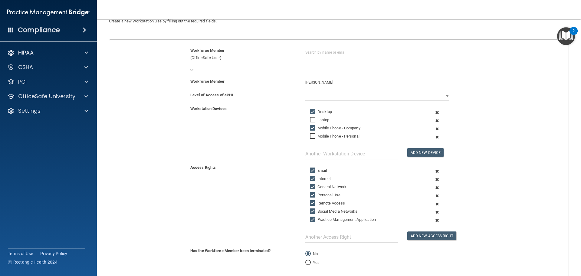
scroll to position [58, 0]
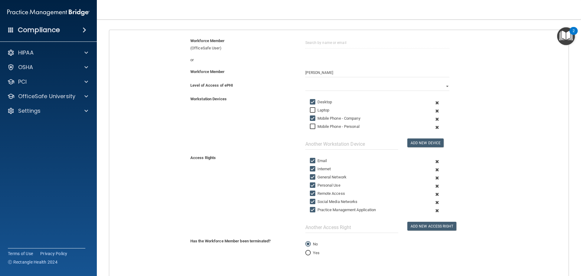
click at [311, 184] on input "Personal Use" at bounding box center [313, 185] width 7 height 5
checkbox input "false"
click at [311, 194] on input "Remote Access" at bounding box center [313, 193] width 7 height 5
checkbox input "false"
click at [310, 202] on input "Social Media Networks" at bounding box center [313, 201] width 7 height 5
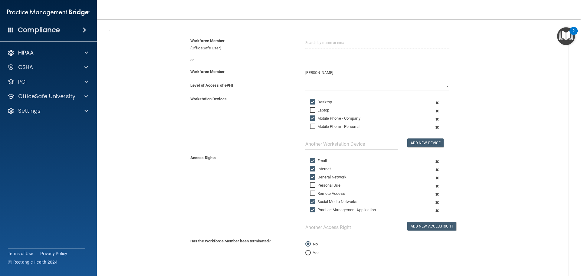
checkbox input "false"
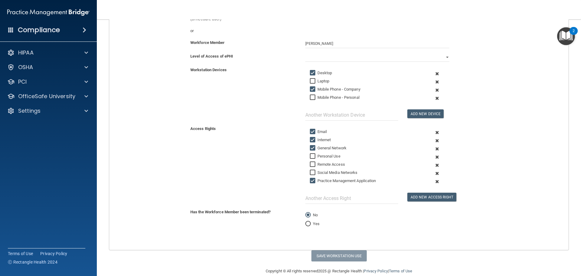
scroll to position [97, 0]
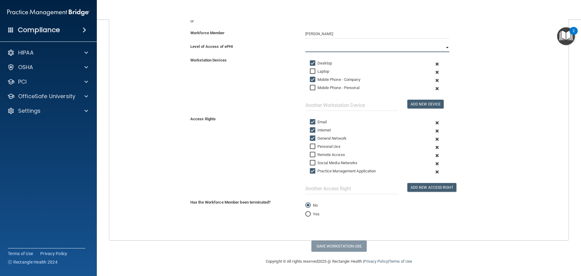
click at [444, 47] on select "Full Limited None" at bounding box center [377, 47] width 144 height 9
click at [305, 43] on select "Full Limited None" at bounding box center [377, 47] width 144 height 9
click at [340, 247] on button "Save Workstation Use" at bounding box center [338, 245] width 55 height 11
select select "? string:Limited ?"
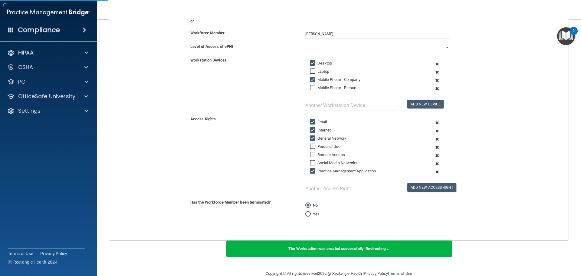
scroll to position [93, 0]
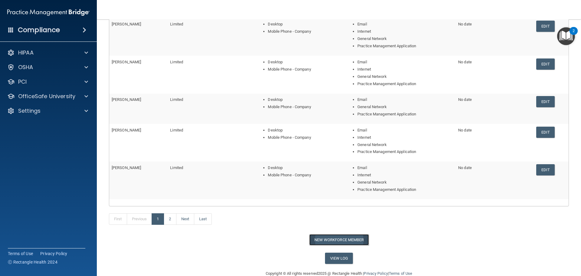
click at [347, 237] on button "New Workforce Member" at bounding box center [339, 239] width 60 height 11
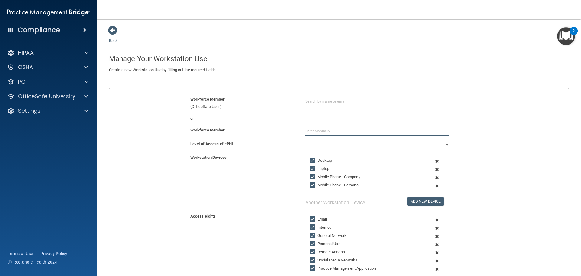
click at [333, 133] on input "text" at bounding box center [377, 131] width 144 height 9
type input "Whitney Davis"
click at [444, 146] on select "Full Limited None" at bounding box center [377, 144] width 144 height 9
select select "1"
click at [305, 140] on select "Full Limited None" at bounding box center [377, 144] width 144 height 9
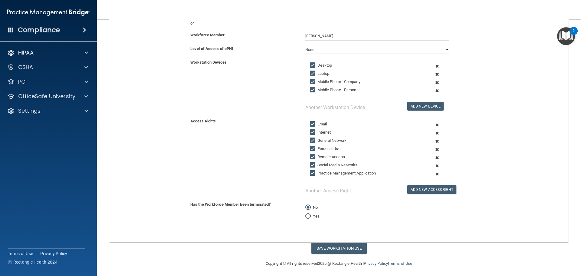
scroll to position [97, 0]
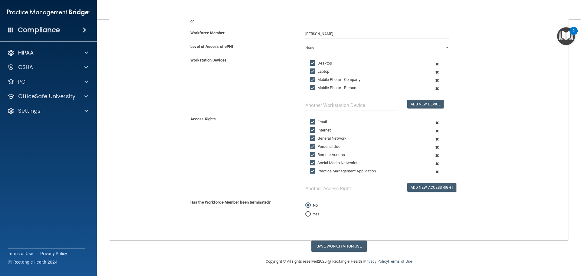
click at [310, 70] on input "Laptop" at bounding box center [313, 71] width 7 height 5
checkbox input "false"
click at [310, 89] on input "Mobile Phone - Personal" at bounding box center [313, 87] width 7 height 5
checkbox input "false"
click at [310, 146] on input "Personal Use" at bounding box center [313, 146] width 7 height 5
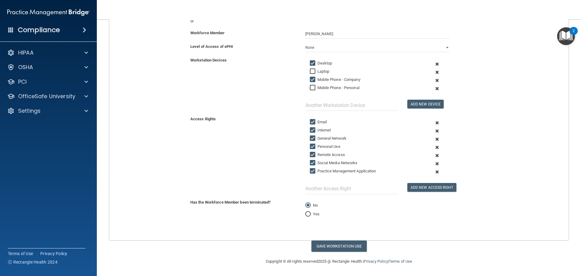
checkbox input "false"
click at [311, 154] on input "Remote Access" at bounding box center [313, 154] width 7 height 5
checkbox input "false"
click at [310, 163] on input "Social Media Networks" at bounding box center [313, 162] width 7 height 5
checkbox input "false"
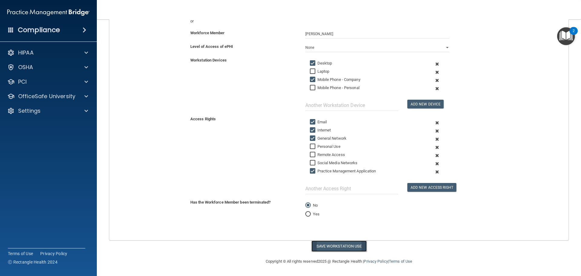
click at [350, 245] on button "Save Workstation Use" at bounding box center [338, 245] width 55 height 11
select select "? string:Limited ?"
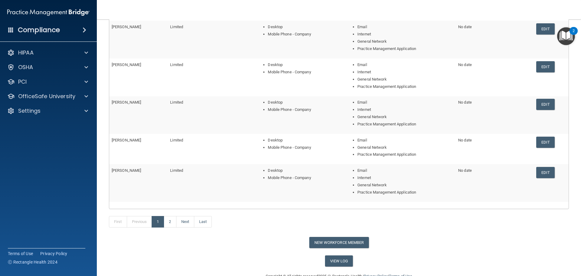
scroll to position [97, 0]
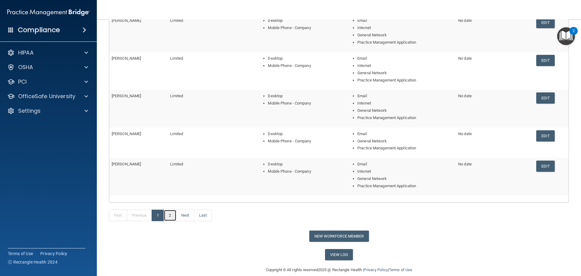
click at [169, 215] on link "2" at bounding box center [170, 215] width 12 height 12
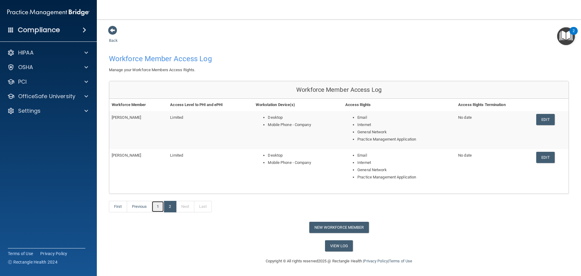
click at [160, 207] on link "1" at bounding box center [158, 207] width 12 height 12
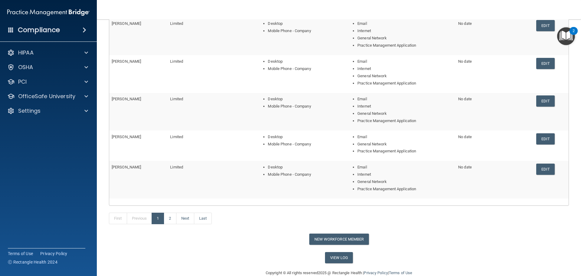
scroll to position [94, 0]
click at [340, 238] on button "New Workforce Member" at bounding box center [339, 238] width 60 height 11
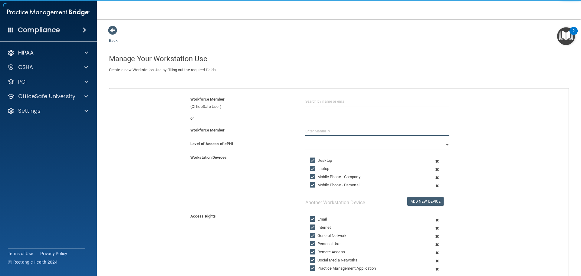
click at [334, 131] on input "text" at bounding box center [377, 131] width 144 height 9
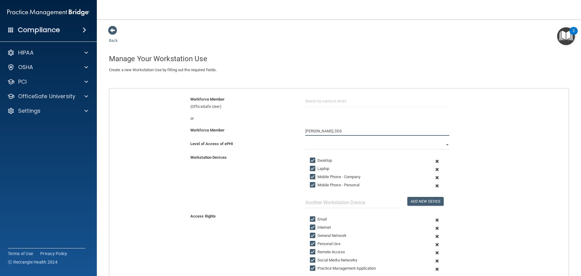
type input "Daiva Jasulaitis, DDS"
click at [311, 168] on input "Laptop" at bounding box center [313, 168] width 7 height 5
checkbox input "false"
drag, startPoint x: 311, startPoint y: 184, endPoint x: 325, endPoint y: 184, distance: 13.9
click at [314, 184] on input "Mobile Phone - Personal" at bounding box center [313, 185] width 7 height 5
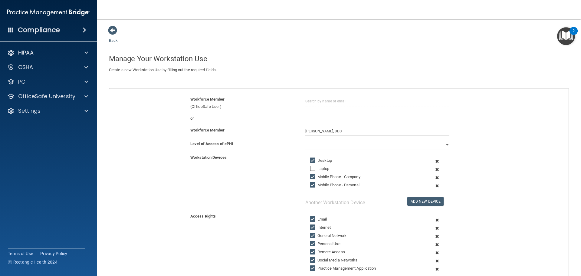
checkbox input "false"
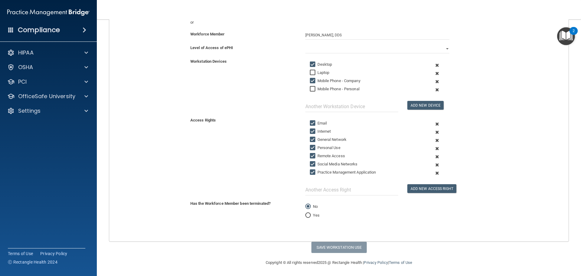
scroll to position [97, 0]
click at [311, 147] on input "Personal Use" at bounding box center [313, 146] width 7 height 5
checkbox input "false"
click at [311, 155] on input "Remote Access" at bounding box center [313, 154] width 7 height 5
checkbox input "false"
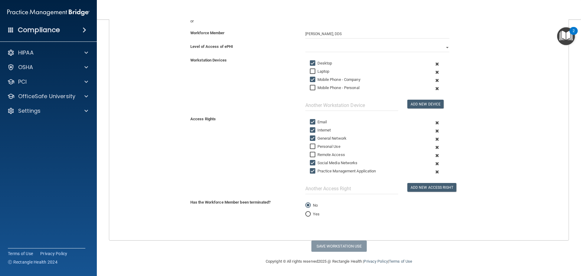
click at [311, 162] on input "Social Media Networks" at bounding box center [313, 162] width 7 height 5
checkbox input "false"
click at [443, 47] on select "Full Limited None" at bounding box center [377, 47] width 144 height 9
click at [305, 43] on select "Full Limited None" at bounding box center [377, 47] width 144 height 9
click at [342, 245] on button "Save Workstation Use" at bounding box center [338, 245] width 55 height 11
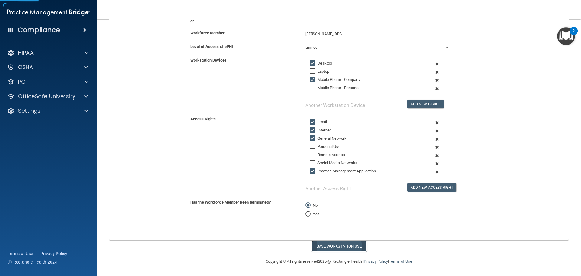
select select "? string:Full ?"
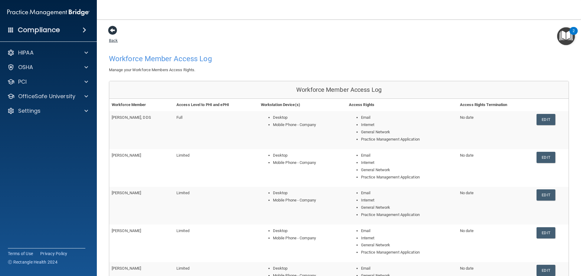
click at [112, 31] on span at bounding box center [112, 30] width 9 height 9
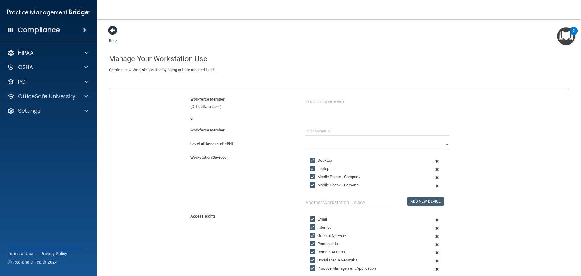
click at [111, 40] on link "Back" at bounding box center [113, 37] width 9 height 12
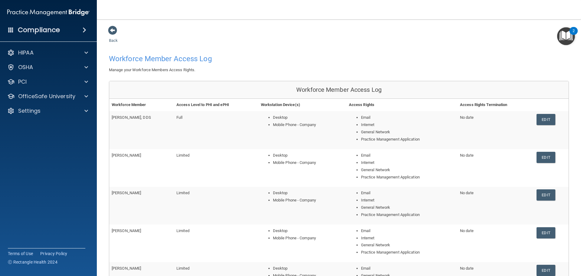
click at [111, 41] on link "Back" at bounding box center [113, 37] width 9 height 12
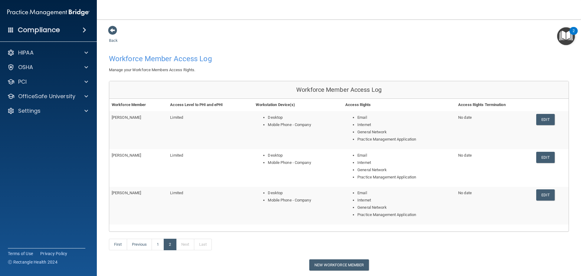
click at [111, 41] on link "Back" at bounding box center [113, 37] width 9 height 12
click at [111, 31] on span at bounding box center [112, 30] width 9 height 9
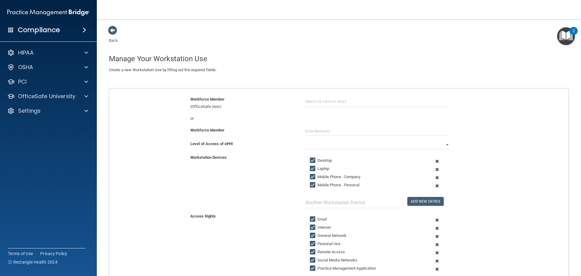
click at [85, 30] on span at bounding box center [85, 29] width 4 height 7
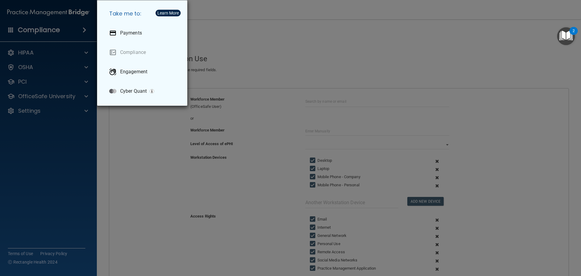
click at [217, 44] on div "Take me to: Payments Compliance Engagement Cyber Quant" at bounding box center [290, 138] width 581 height 276
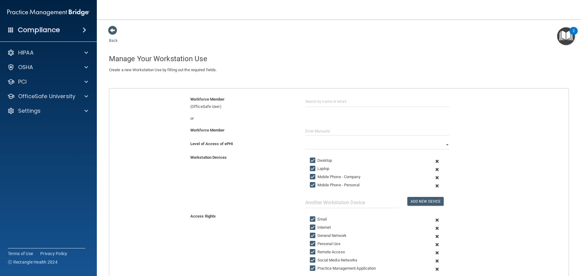
click at [12, 29] on span at bounding box center [10, 29] width 5 height 5
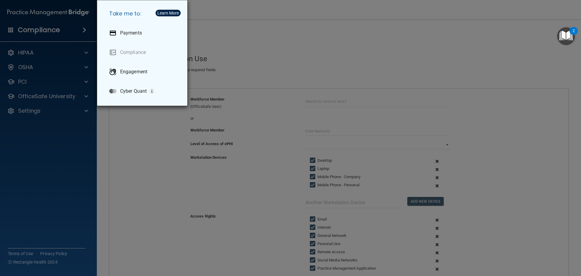
click at [57, 156] on div "Take me to: Payments Compliance Engagement Cyber Quant" at bounding box center [290, 138] width 581 height 276
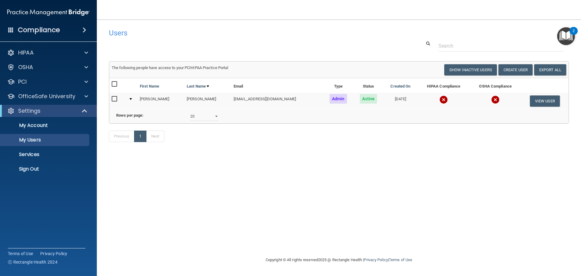
select select "20"
click at [521, 71] on button "Create User" at bounding box center [515, 69] width 34 height 11
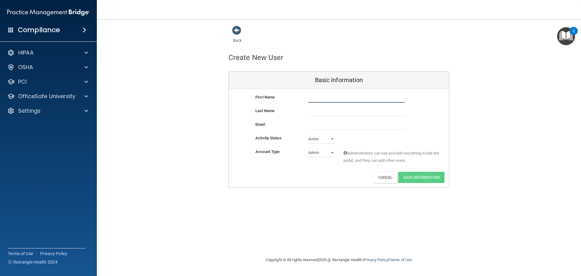
click at [317, 98] on input "text" at bounding box center [356, 98] width 97 height 9
type input "S"
type input "[PERSON_NAME]"
click at [324, 110] on input "text" at bounding box center [356, 111] width 97 height 9
type input "[PERSON_NAME]"
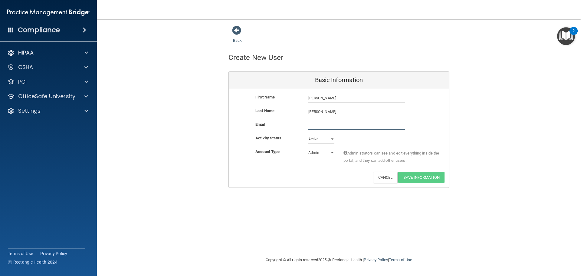
click at [346, 124] on input "email" at bounding box center [356, 125] width 97 height 9
type input "[EMAIL_ADDRESS][DOMAIN_NAME]"
click at [332, 154] on select "Admin Member" at bounding box center [321, 153] width 26 height 9
select select "practice_member"
click at [308, 148] on select "Admin Member" at bounding box center [321, 152] width 26 height 9
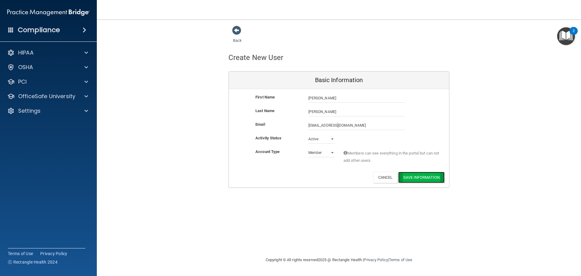
click at [424, 176] on button "Save Information" at bounding box center [421, 177] width 46 height 11
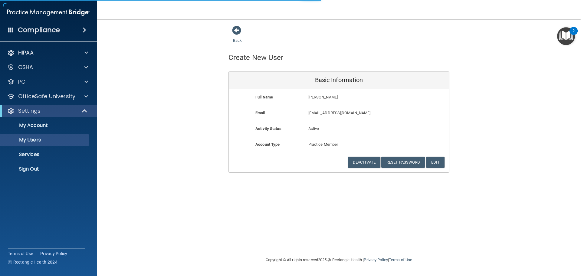
select select "20"
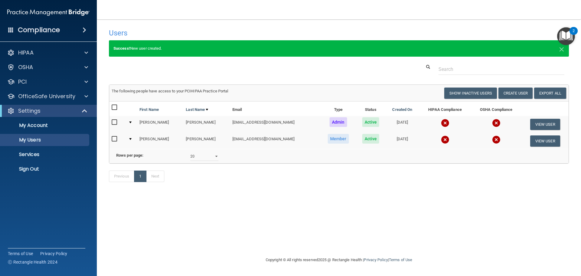
click at [132, 123] on div at bounding box center [130, 122] width 2 height 2
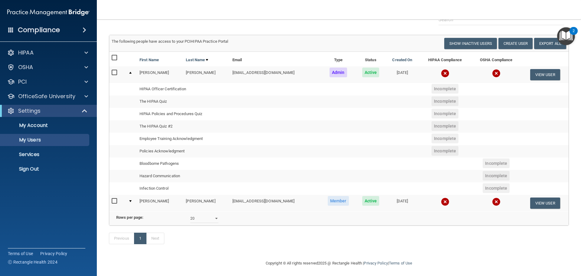
scroll to position [61, 0]
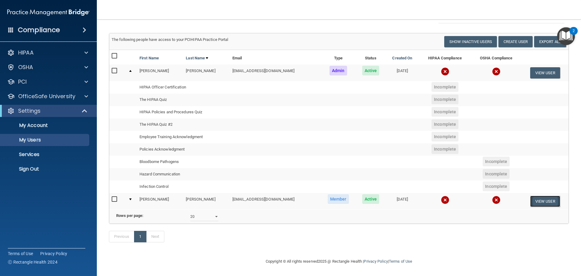
click at [548, 196] on button "View User" at bounding box center [545, 201] width 30 height 11
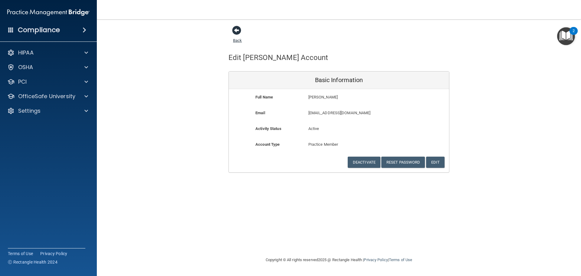
click at [238, 29] on span at bounding box center [236, 30] width 9 height 9
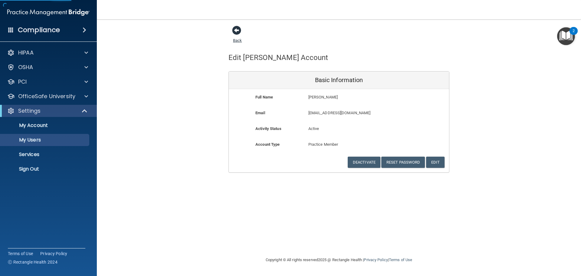
select select "20"
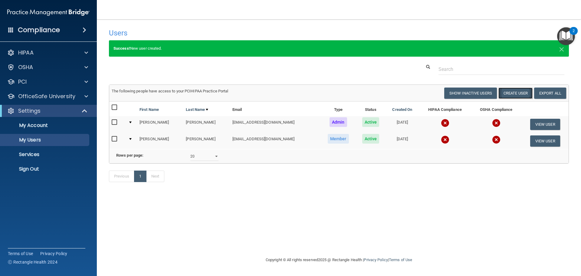
click at [521, 92] on button "Create User" at bounding box center [515, 92] width 34 height 11
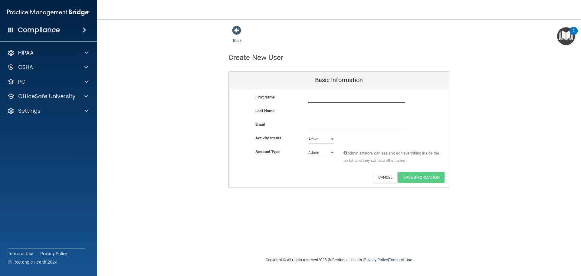
click at [318, 98] on input "text" at bounding box center [356, 98] width 97 height 9
type input "Daiva"
click at [325, 113] on input "text" at bounding box center [356, 111] width 97 height 9
type input "Jasulaitis, DDS"
click at [314, 126] on input "email" at bounding box center [356, 125] width 97 height 9
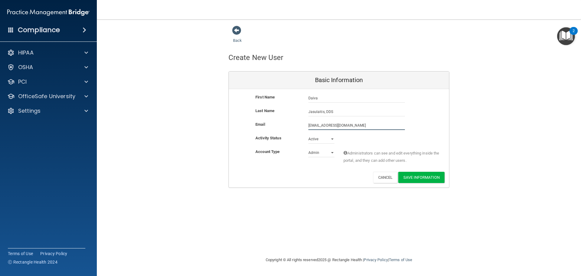
click at [312, 126] on input "[EMAIL_ADDRESS][DOMAIN_NAME]" at bounding box center [356, 125] width 97 height 9
type input "[EMAIL_ADDRESS][DOMAIN_NAME]"
click at [416, 178] on button "Save Information" at bounding box center [421, 178] width 46 height 11
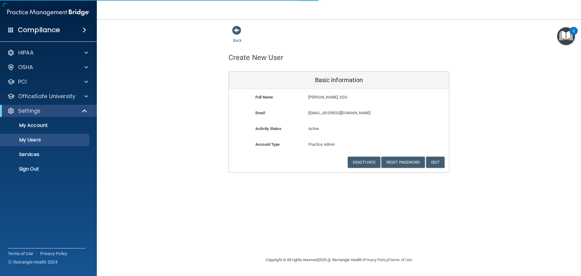
select select "20"
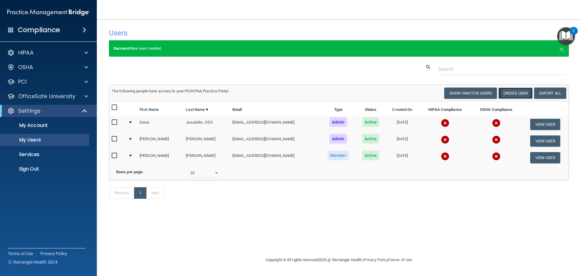
click at [517, 91] on button "Create User" at bounding box center [515, 92] width 34 height 11
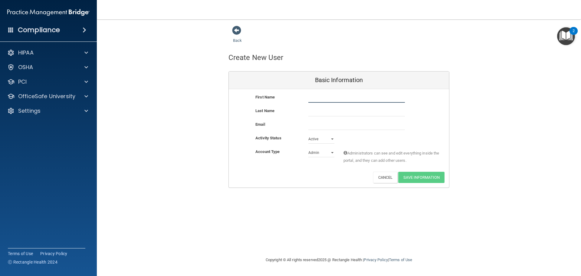
click at [316, 96] on input "text" at bounding box center [356, 98] width 97 height 9
type input "[PERSON_NAME]"
click at [324, 109] on input "text" at bounding box center [356, 111] width 97 height 9
type input "[PERSON_NAME]"
click at [315, 127] on input "email" at bounding box center [356, 125] width 97 height 9
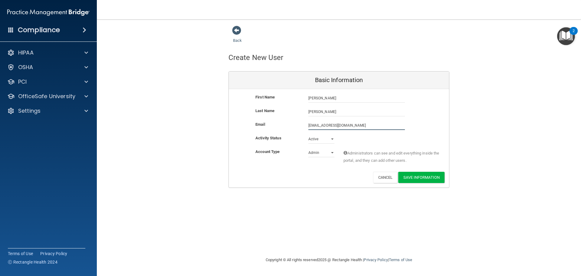
type input "[EMAIL_ADDRESS][DOMAIN_NAME]"
click at [332, 153] on select "Admin Member" at bounding box center [321, 152] width 26 height 9
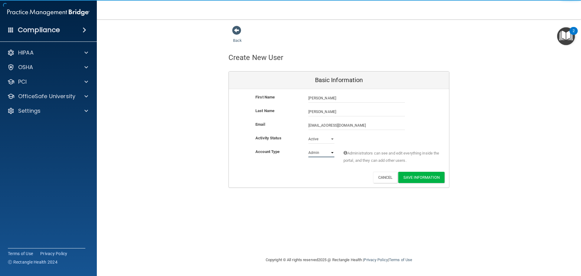
select select "practice_member"
click at [308, 148] on select "Admin Member" at bounding box center [321, 152] width 26 height 9
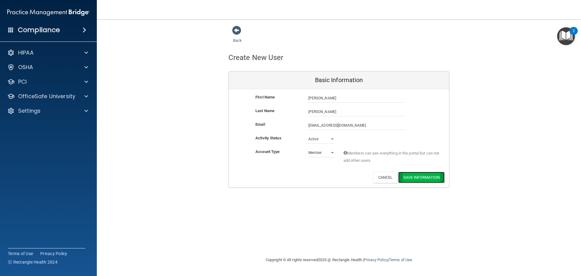
click at [412, 177] on button "Save Information" at bounding box center [421, 177] width 46 height 11
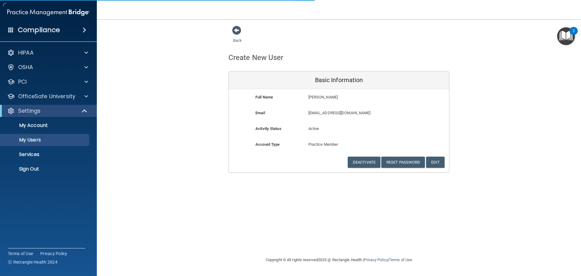
select select "20"
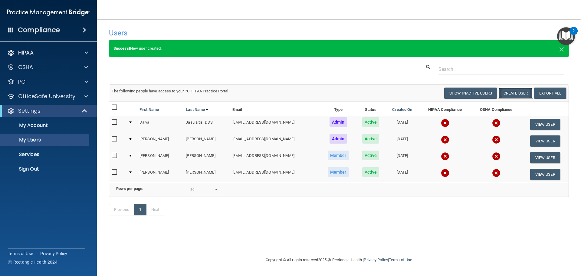
click at [515, 94] on button "Create User" at bounding box center [515, 92] width 34 height 11
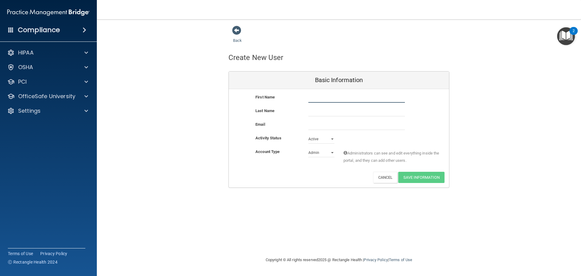
click at [321, 99] on input "text" at bounding box center [356, 98] width 97 height 9
type input "[PERSON_NAME]"
click at [325, 111] on input "text" at bounding box center [356, 111] width 97 height 9
type input "[PERSON_NAME]"
click at [316, 128] on input "email" at bounding box center [356, 125] width 97 height 9
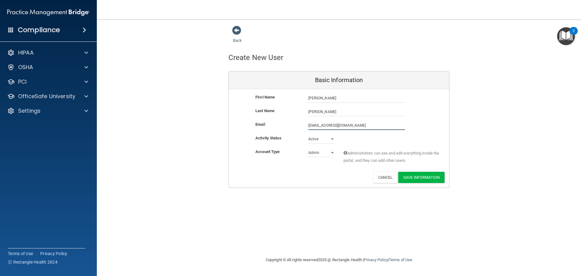
type input "[EMAIL_ADDRESS][DOMAIN_NAME]"
click at [332, 152] on select "Admin Member" at bounding box center [321, 153] width 26 height 9
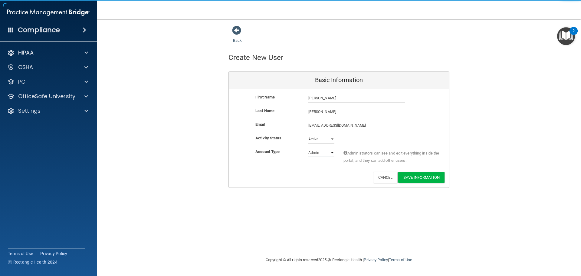
select select "practice_member"
click at [308, 148] on select "Admin Member" at bounding box center [321, 152] width 26 height 9
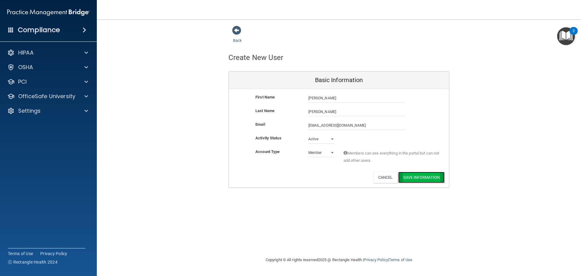
click at [413, 174] on button "Save Information" at bounding box center [421, 177] width 46 height 11
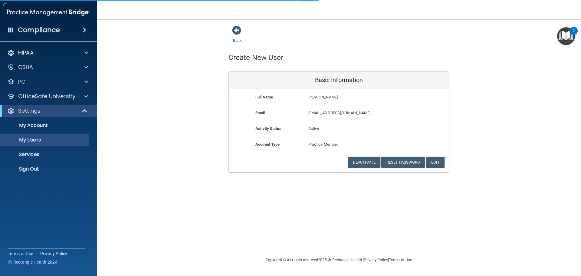
select select "20"
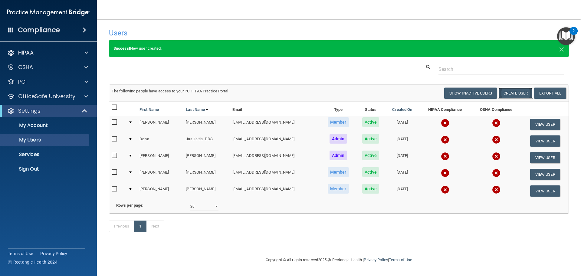
click at [512, 95] on button "Create User" at bounding box center [515, 92] width 34 height 11
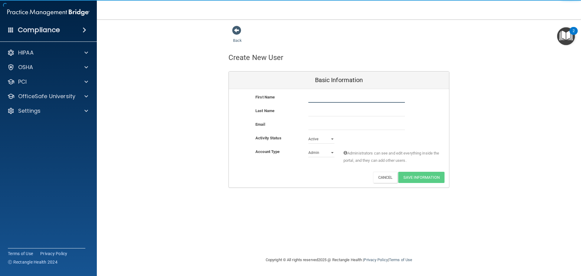
click at [327, 98] on input "text" at bounding box center [356, 98] width 97 height 9
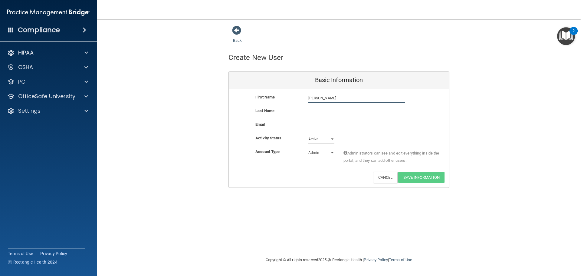
type input "[PERSON_NAME]"
click at [323, 111] on input "text" at bounding box center [356, 111] width 97 height 9
type input "B"
type input "[PERSON_NAME]"
click at [328, 128] on input "email" at bounding box center [356, 125] width 97 height 9
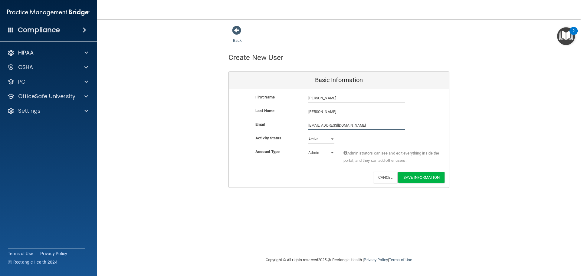
type input "[EMAIL_ADDRESS][DOMAIN_NAME]"
click at [331, 153] on select "Admin Member" at bounding box center [321, 153] width 26 height 9
select select "practice_member"
click at [308, 148] on select "Admin Member" at bounding box center [321, 152] width 26 height 9
click at [410, 176] on button "Save Information" at bounding box center [421, 177] width 46 height 11
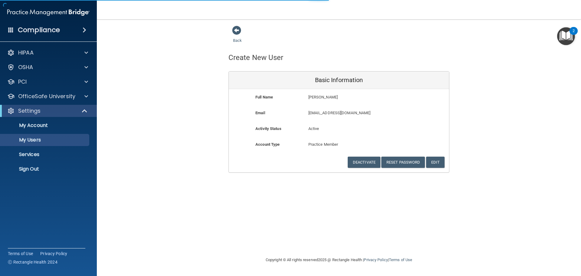
select select "20"
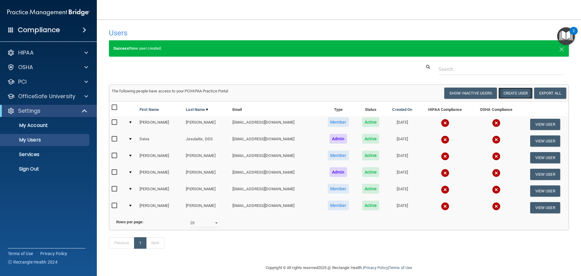
click at [504, 93] on button "Create User" at bounding box center [515, 92] width 34 height 11
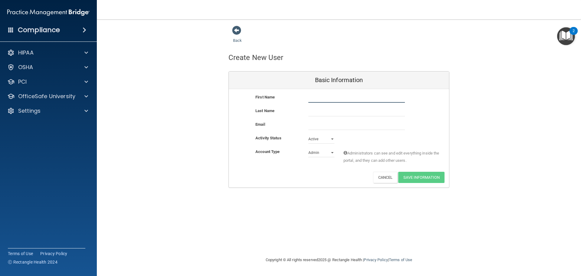
click at [321, 97] on input "text" at bounding box center [356, 98] width 97 height 9
type input "[PERSON_NAME]"
click at [318, 109] on input "text" at bounding box center [356, 111] width 97 height 9
type input "[PERSON_NAME]"
click at [317, 123] on input "email" at bounding box center [356, 125] width 97 height 9
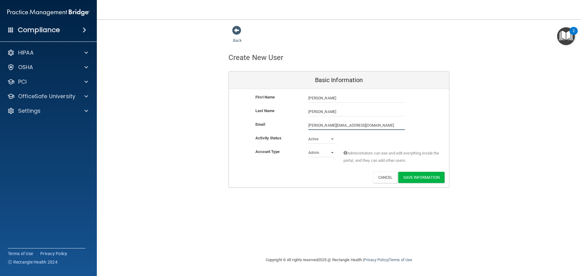
type input "[PERSON_NAME][EMAIL_ADDRESS][DOMAIN_NAME]"
click at [332, 153] on select "Admin Member" at bounding box center [321, 152] width 26 height 9
select select "practice_member"
click at [308, 148] on select "Admin Member" at bounding box center [321, 152] width 26 height 9
click at [422, 180] on button "Save Information" at bounding box center [421, 177] width 46 height 11
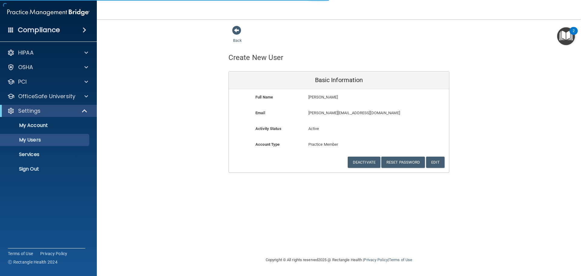
select select "20"
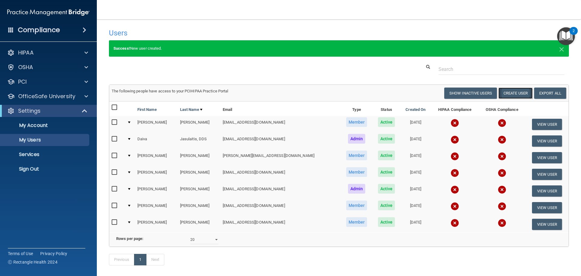
click at [520, 94] on button "Create User" at bounding box center [515, 92] width 34 height 11
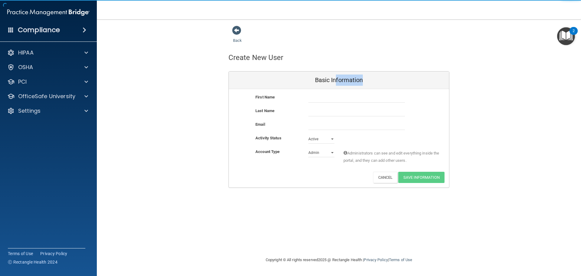
drag, startPoint x: 334, startPoint y: 87, endPoint x: 334, endPoint y: 91, distance: 3.9
click at [334, 90] on div "Basic Information First Name Last Name Email Activity Status Active Active Inac…" at bounding box center [339, 129] width 221 height 117
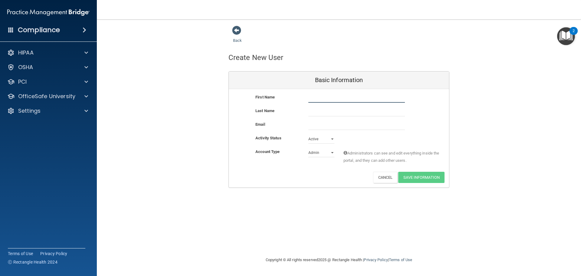
click at [333, 98] on input "text" at bounding box center [356, 98] width 97 height 9
click at [315, 97] on input "Aysdley" at bounding box center [356, 98] width 97 height 9
click at [316, 97] on input "Aysdley" at bounding box center [356, 98] width 97 height 9
type input "Aynsley"
click at [318, 112] on input "text" at bounding box center [356, 111] width 97 height 9
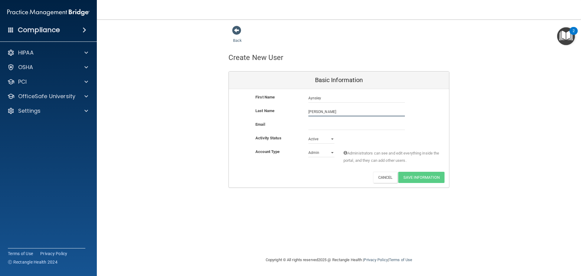
type input "Saucier"
click at [325, 124] on input "email" at bounding box center [356, 125] width 97 height 9
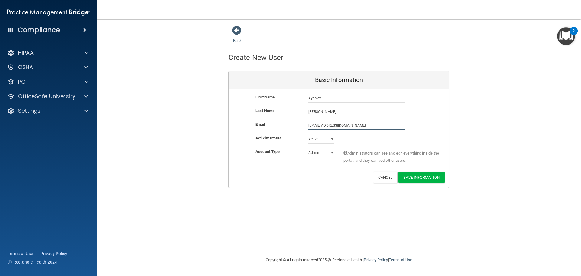
type input "aynsleytsaucier@gmail.com"
click at [332, 154] on select "Admin Member" at bounding box center [321, 153] width 26 height 9
select select "practice_member"
click at [308, 148] on select "Admin Member" at bounding box center [321, 152] width 26 height 9
click at [415, 178] on button "Save Information" at bounding box center [421, 177] width 46 height 11
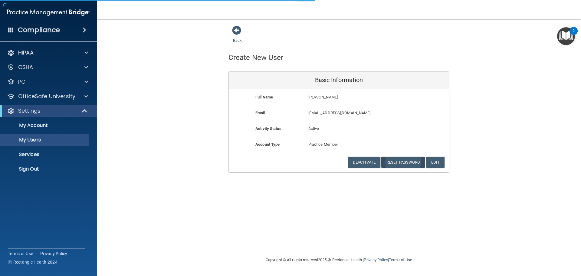
select select "20"
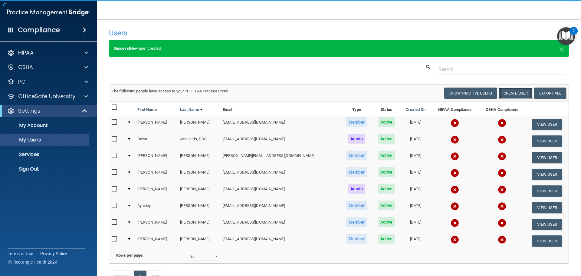
click at [514, 93] on button "Create User" at bounding box center [515, 92] width 34 height 11
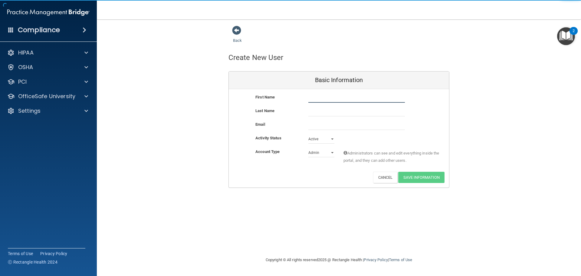
click at [322, 99] on input "text" at bounding box center [356, 98] width 97 height 9
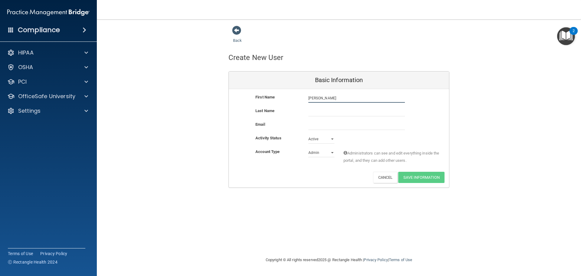
type input "Whitney"
click at [325, 110] on input "text" at bounding box center [356, 111] width 97 height 9
type input "Davis"
click at [321, 124] on input "email" at bounding box center [356, 125] width 97 height 9
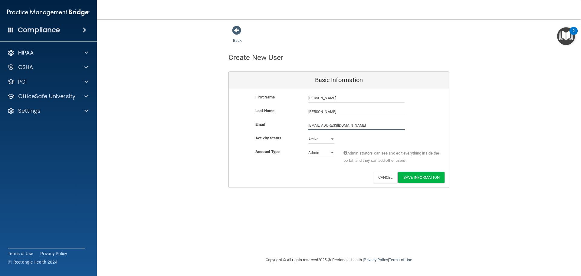
type input "whitneydavis2002@gmail.com"
click at [332, 152] on select "Admin Member" at bounding box center [321, 153] width 26 height 9
select select "practice_member"
click at [308, 148] on select "Admin Member" at bounding box center [321, 152] width 26 height 9
click at [425, 176] on button "Save Information" at bounding box center [421, 177] width 46 height 11
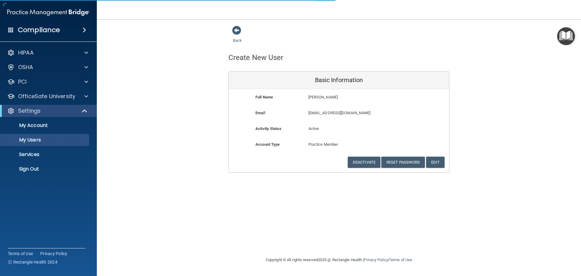
select select "20"
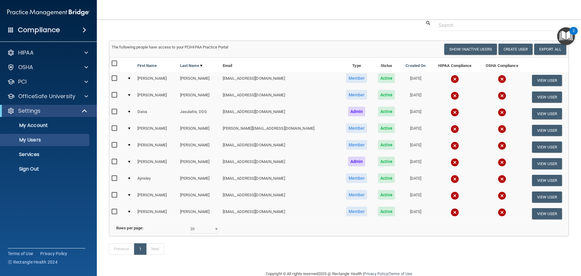
scroll to position [48, 0]
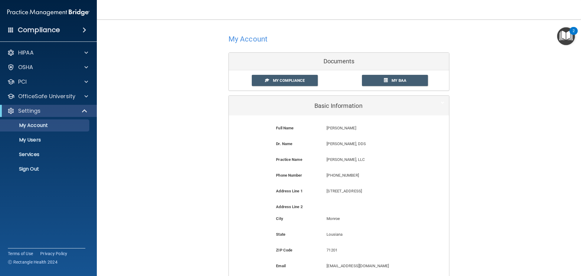
scroll to position [81, 0]
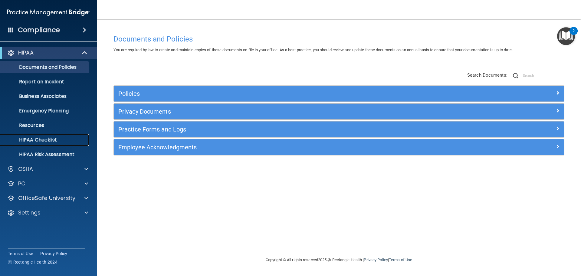
click at [69, 136] on link "HIPAA Checklist" at bounding box center [41, 140] width 95 height 12
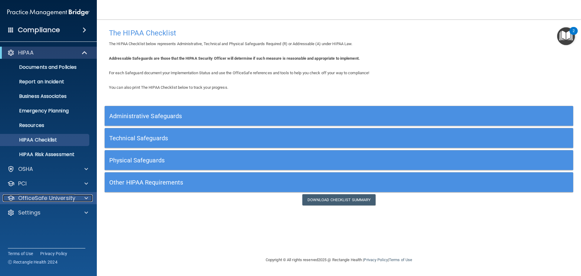
click at [69, 201] on p "OfficeSafe University" at bounding box center [46, 197] width 57 height 7
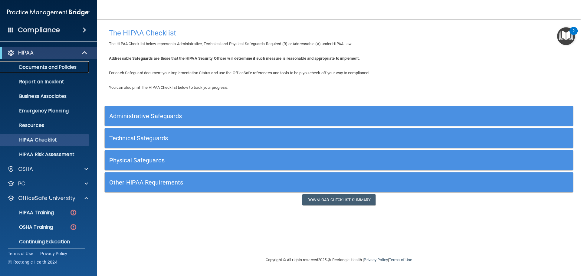
click at [63, 66] on p "Documents and Policies" at bounding box center [45, 67] width 83 height 6
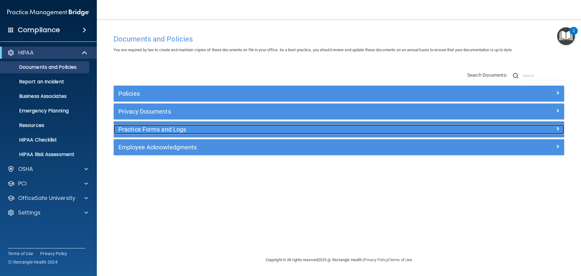
click at [126, 131] on h5 "Practice Forms and Logs" at bounding box center [282, 129] width 329 height 7
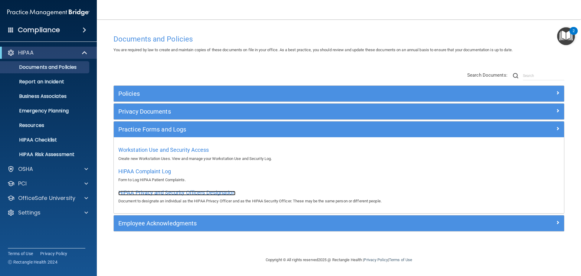
click at [217, 191] on span "HIPAA Privacy and Security Officers Designation" at bounding box center [176, 192] width 117 height 6
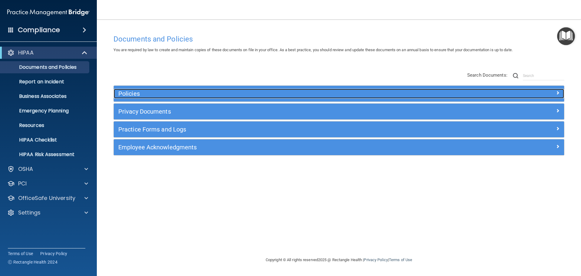
click at [170, 93] on h5 "Policies" at bounding box center [282, 93] width 329 height 7
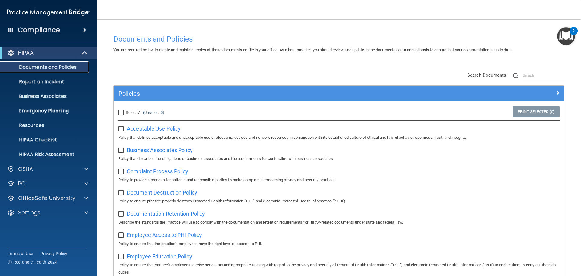
click at [68, 68] on p "Documents and Policies" at bounding box center [45, 67] width 83 height 6
click at [69, 67] on p "Documents and Policies" at bounding box center [45, 67] width 83 height 6
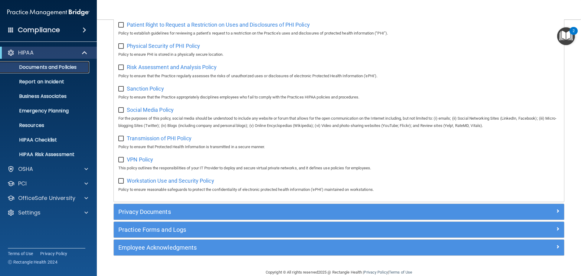
scroll to position [393, 0]
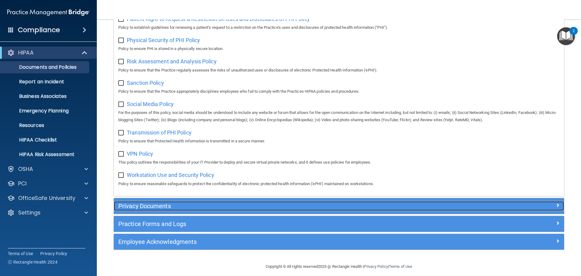
click at [189, 209] on h5 "Privacy Documents" at bounding box center [282, 205] width 329 height 7
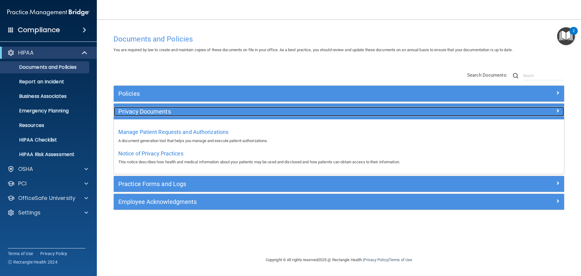
scroll to position [0, 0]
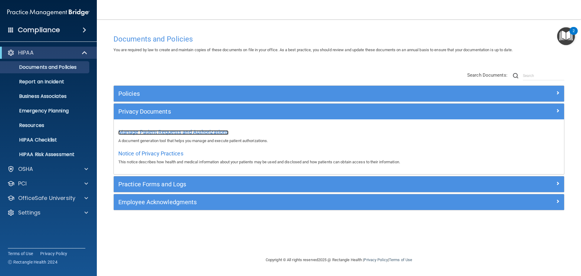
click at [182, 131] on span "Manage Patient Requests and Authorizations" at bounding box center [173, 132] width 110 height 6
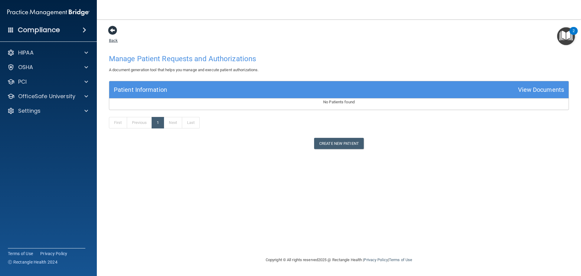
click at [111, 32] on span at bounding box center [112, 30] width 9 height 9
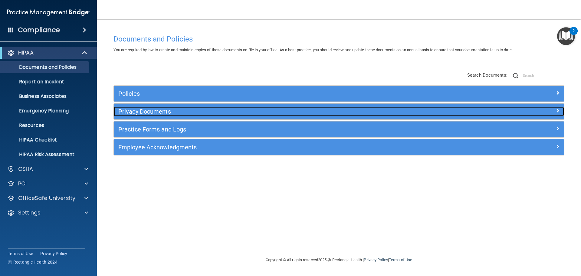
click at [173, 111] on h5 "Privacy Documents" at bounding box center [282, 111] width 329 height 7
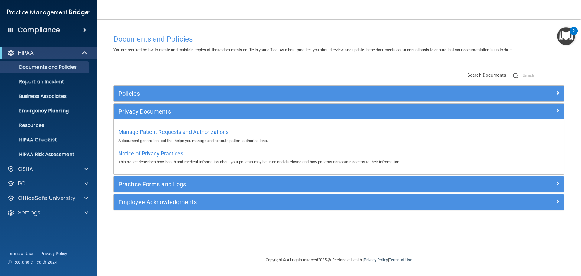
click at [176, 154] on span "Notice of Privacy Practices" at bounding box center [150, 153] width 65 height 6
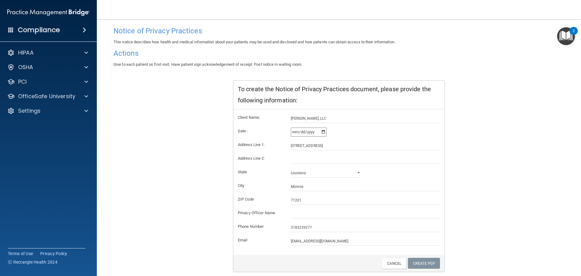
scroll to position [60, 0]
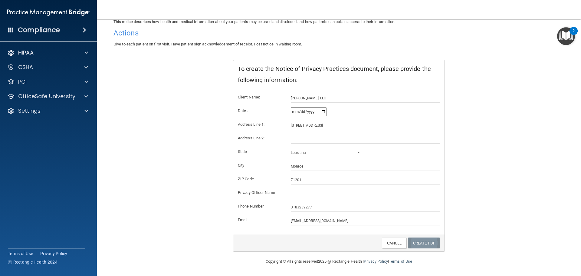
click at [418, 245] on link "Create PDF" at bounding box center [424, 242] width 32 height 11
click at [293, 194] on input "text" at bounding box center [366, 193] width 150 height 9
click at [301, 192] on input "Daiva R Jasulaitis" at bounding box center [366, 193] width 150 height 9
click at [314, 193] on input "Daiva Jasulaitis" at bounding box center [366, 193] width 150 height 9
type input "Daiva Jasulaitis, DDS"
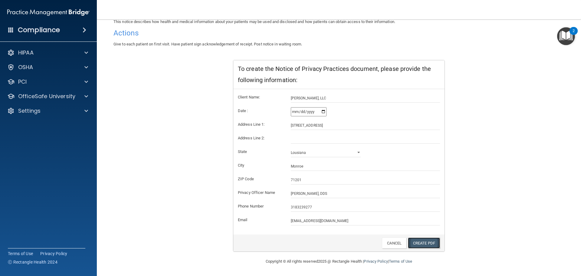
click at [413, 245] on link "Create PDF" at bounding box center [424, 242] width 32 height 11
click at [32, 31] on h4 "Compliance" at bounding box center [39, 30] width 42 height 8
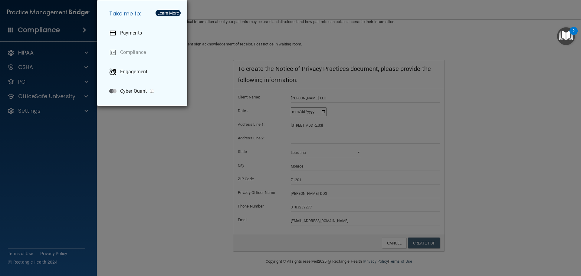
drag, startPoint x: 130, startPoint y: 114, endPoint x: 77, endPoint y: 82, distance: 62.1
click at [130, 114] on div "Take me to: Payments Compliance Engagement Cyber Quant" at bounding box center [290, 138] width 581 height 276
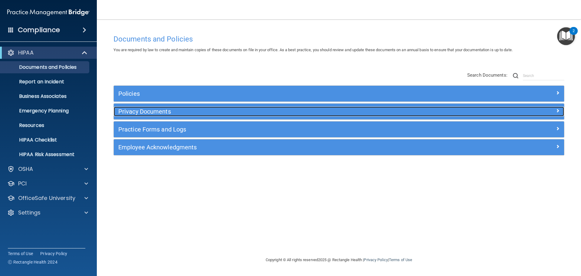
click at [162, 112] on h5 "Privacy Documents" at bounding box center [282, 111] width 329 height 7
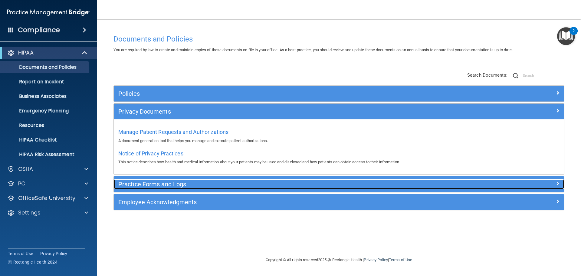
click at [144, 186] on h5 "Practice Forms and Logs" at bounding box center [282, 184] width 329 height 7
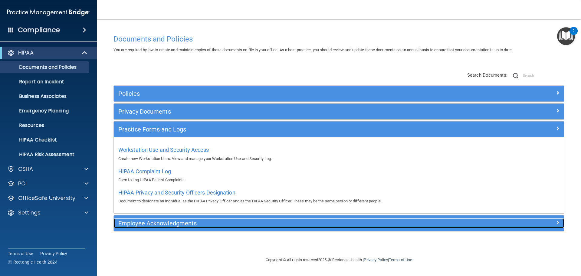
click at [184, 224] on h5 "Employee Acknowledgments" at bounding box center [282, 223] width 329 height 7
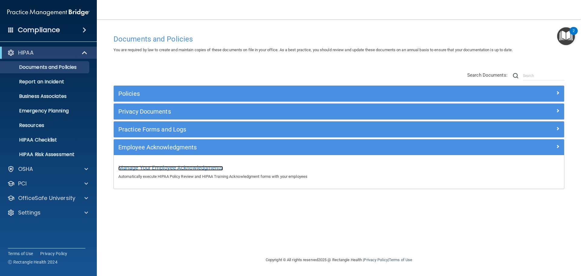
click at [189, 167] on span "Manage Your Employee Acknowledgments" at bounding box center [170, 167] width 105 height 6
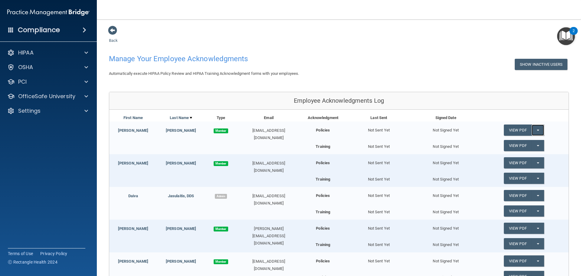
click at [537, 131] on span "button" at bounding box center [538, 130] width 2 height 1
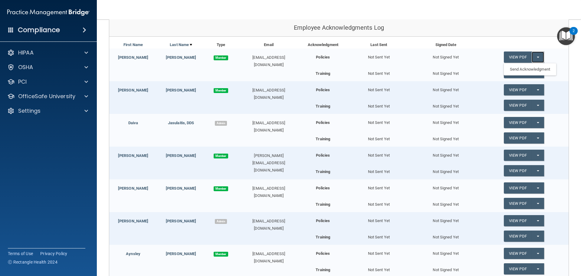
scroll to position [78, 0]
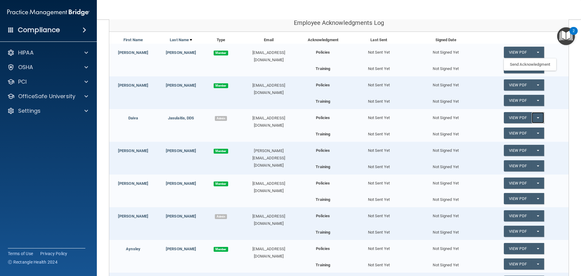
click at [537, 118] on span "button" at bounding box center [538, 117] width 2 height 1
click at [529, 131] on link "Send Acknowledgment" at bounding box center [530, 129] width 52 height 9
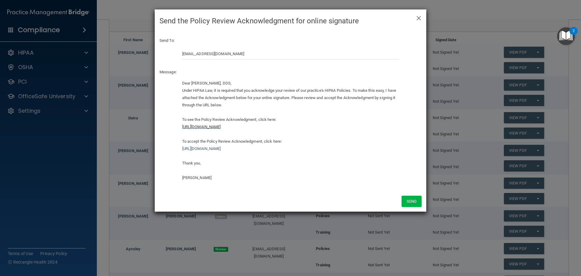
click at [221, 128] on link "https://ra.officesafe.com/api/employee_acknowledgments/pdfs/hipaa_policies/68a3…" at bounding box center [201, 126] width 39 height 5
click at [221, 127] on link "https://ra.officesafe.com/api/employee_acknowledgments/pdfs/hipaa_policies/68a3…" at bounding box center [201, 126] width 39 height 5
click at [298, 129] on div "Dear Daiva Jasulaitis, DDS, Under HIPAA Law, it is required that you acknowledg…" at bounding box center [290, 131] width 217 height 102
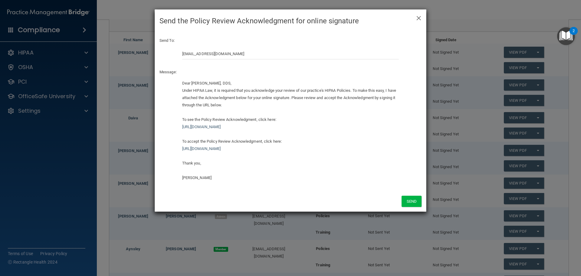
click at [372, 155] on div "Dear Daiva Jasulaitis, DDS, Under HIPAA Law, it is required that you acknowledg…" at bounding box center [290, 131] width 217 height 102
click at [221, 149] on link "https://ra.officesafe.com/#/employee-acknowledgments/68a354c335dc2cc2516d14d0/a…" at bounding box center [201, 148] width 39 height 5
click at [410, 202] on button "Send" at bounding box center [412, 201] width 20 height 11
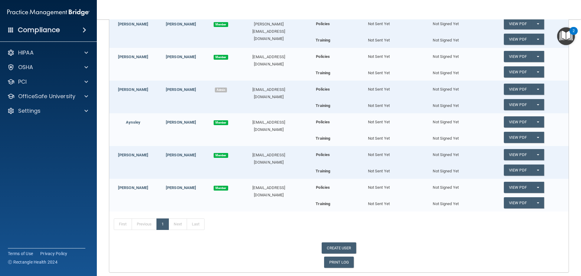
scroll to position [205, 0]
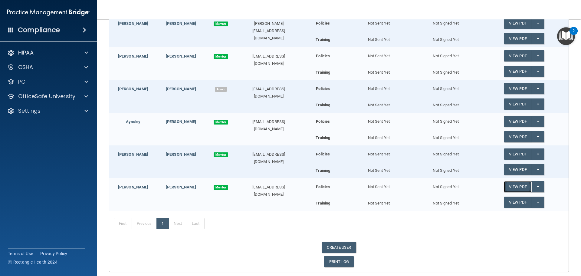
click at [516, 187] on link "View PDF" at bounding box center [518, 186] width 28 height 11
click at [512, 154] on link "View PDF" at bounding box center [518, 153] width 28 height 11
click at [512, 120] on link "View PDF" at bounding box center [518, 121] width 28 height 11
click at [511, 87] on link "View PDF" at bounding box center [518, 88] width 28 height 11
click at [511, 57] on link "View PDF" at bounding box center [518, 55] width 28 height 11
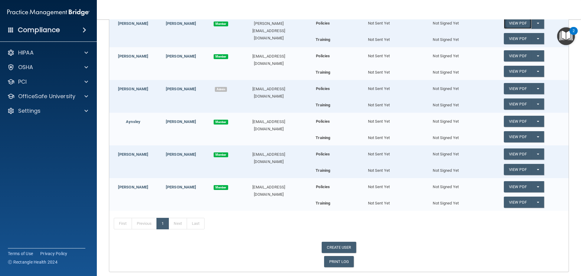
click at [515, 25] on link "View PDF" at bounding box center [518, 23] width 28 height 11
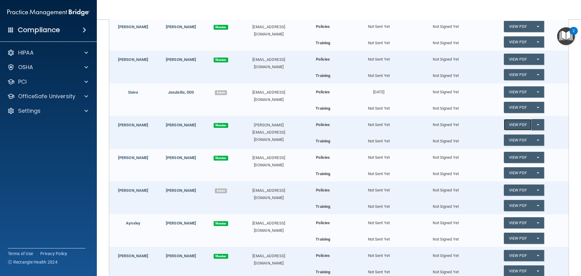
scroll to position [103, 0]
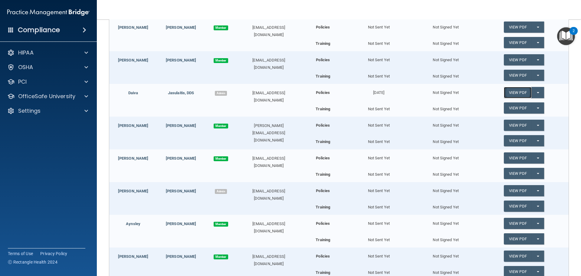
click at [516, 92] on link "View PDF" at bounding box center [518, 92] width 28 height 11
click at [506, 59] on link "View PDF" at bounding box center [518, 59] width 28 height 11
click at [513, 23] on link "View PDF" at bounding box center [518, 26] width 28 height 11
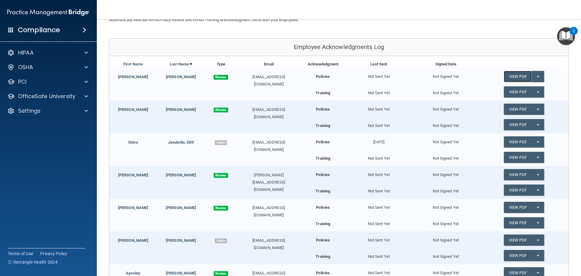
scroll to position [52, 0]
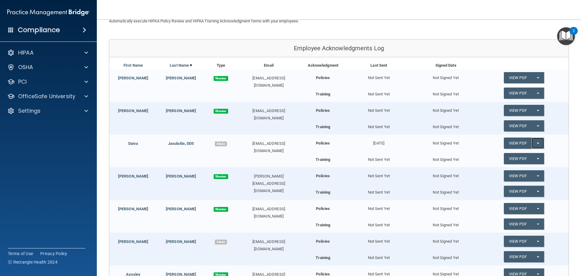
click at [537, 143] on span "button" at bounding box center [538, 143] width 2 height 1
click at [554, 120] on div "View PDF Split button! Send Acknowledgment PDF" at bounding box center [523, 127] width 89 height 14
click at [10, 29] on span at bounding box center [10, 29] width 5 height 5
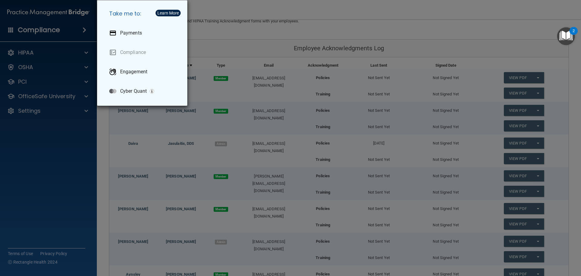
click at [69, 62] on div "Take me to: Payments Compliance Engagement Cyber Quant" at bounding box center [290, 138] width 581 height 276
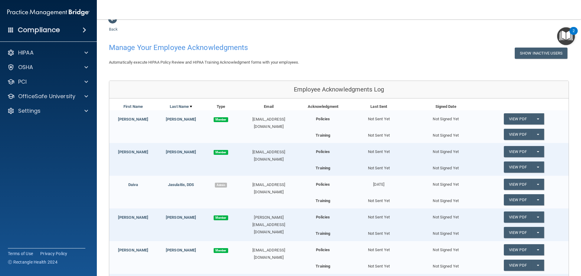
scroll to position [0, 0]
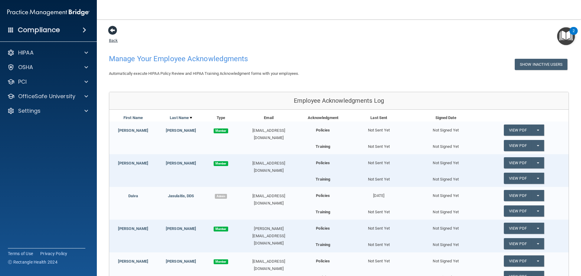
click at [111, 29] on span at bounding box center [112, 30] width 9 height 9
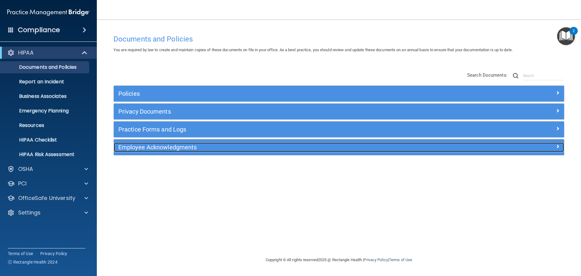
click at [132, 147] on h5 "Employee Acknowledgments" at bounding box center [282, 147] width 329 height 7
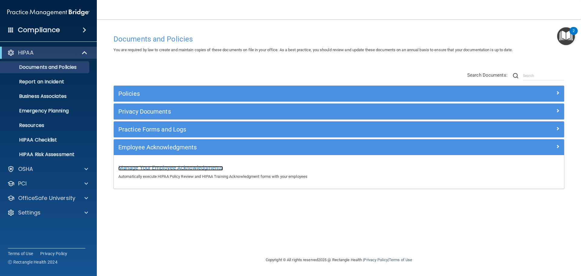
click at [206, 167] on span "Manage Your Employee Acknowledgments" at bounding box center [170, 167] width 105 height 6
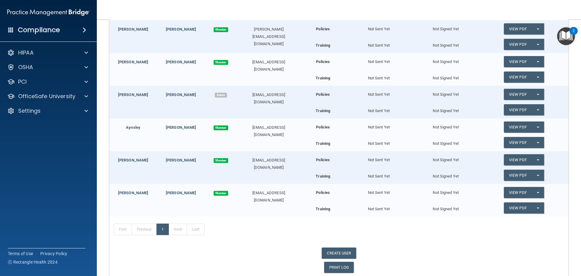
scroll to position [200, 0]
